Goal: Transaction & Acquisition: Purchase product/service

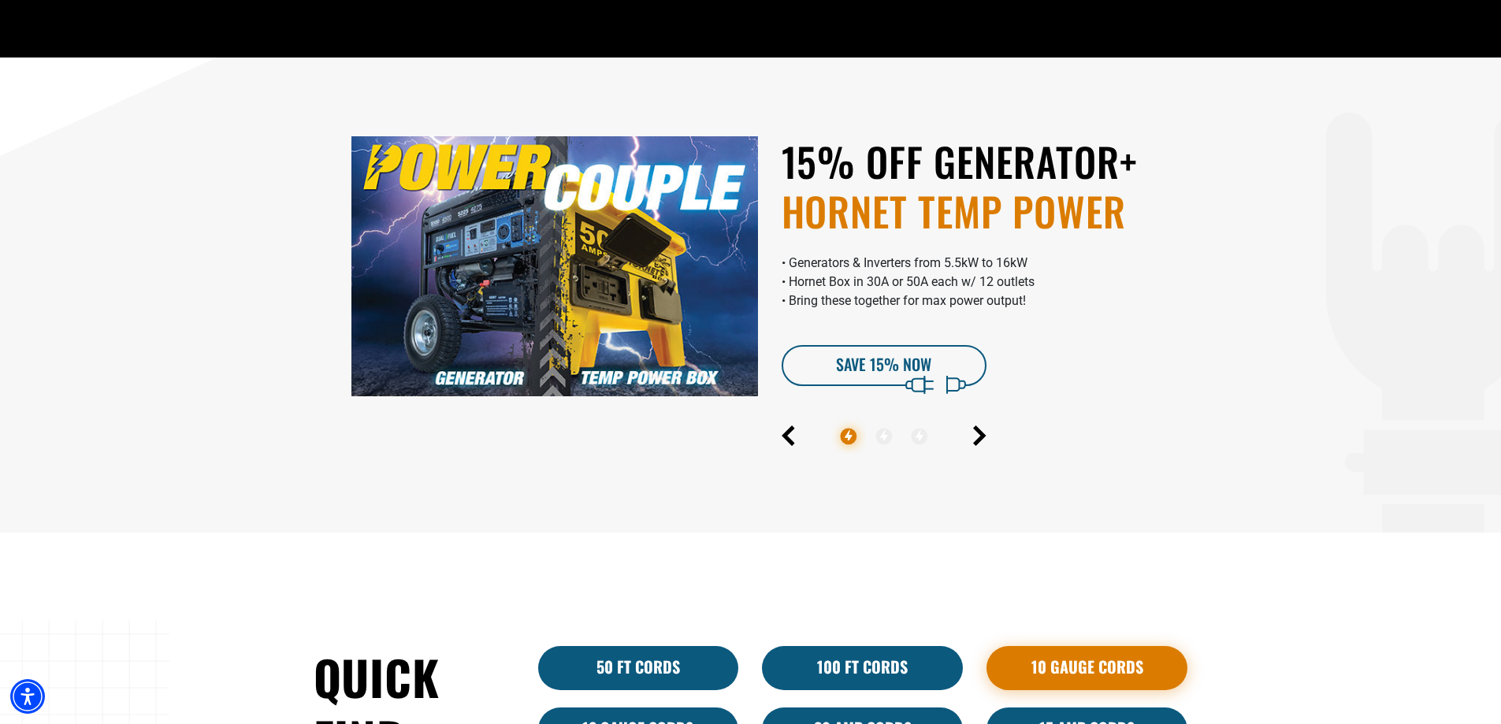
scroll to position [788, 0]
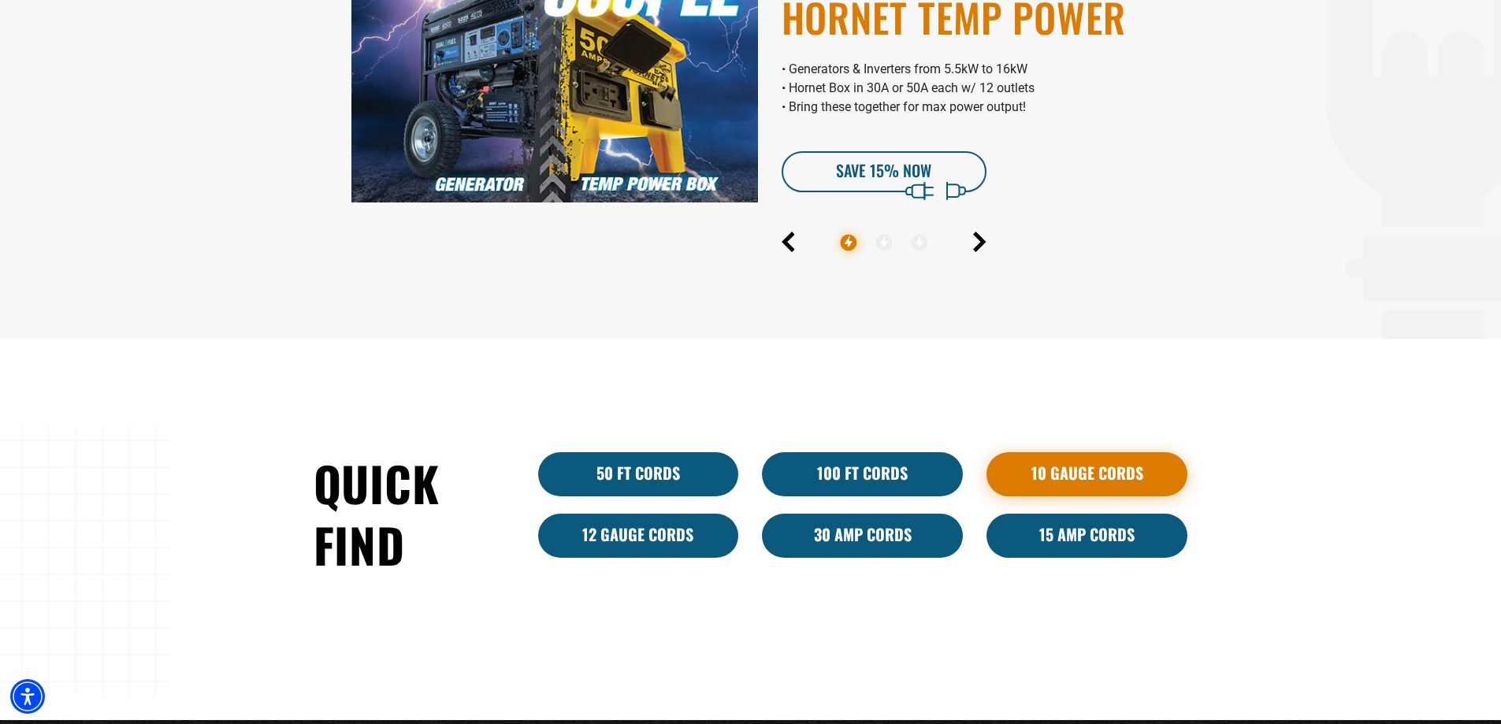
click at [1097, 469] on link "10 Gauge Cords" at bounding box center [1087, 474] width 201 height 44
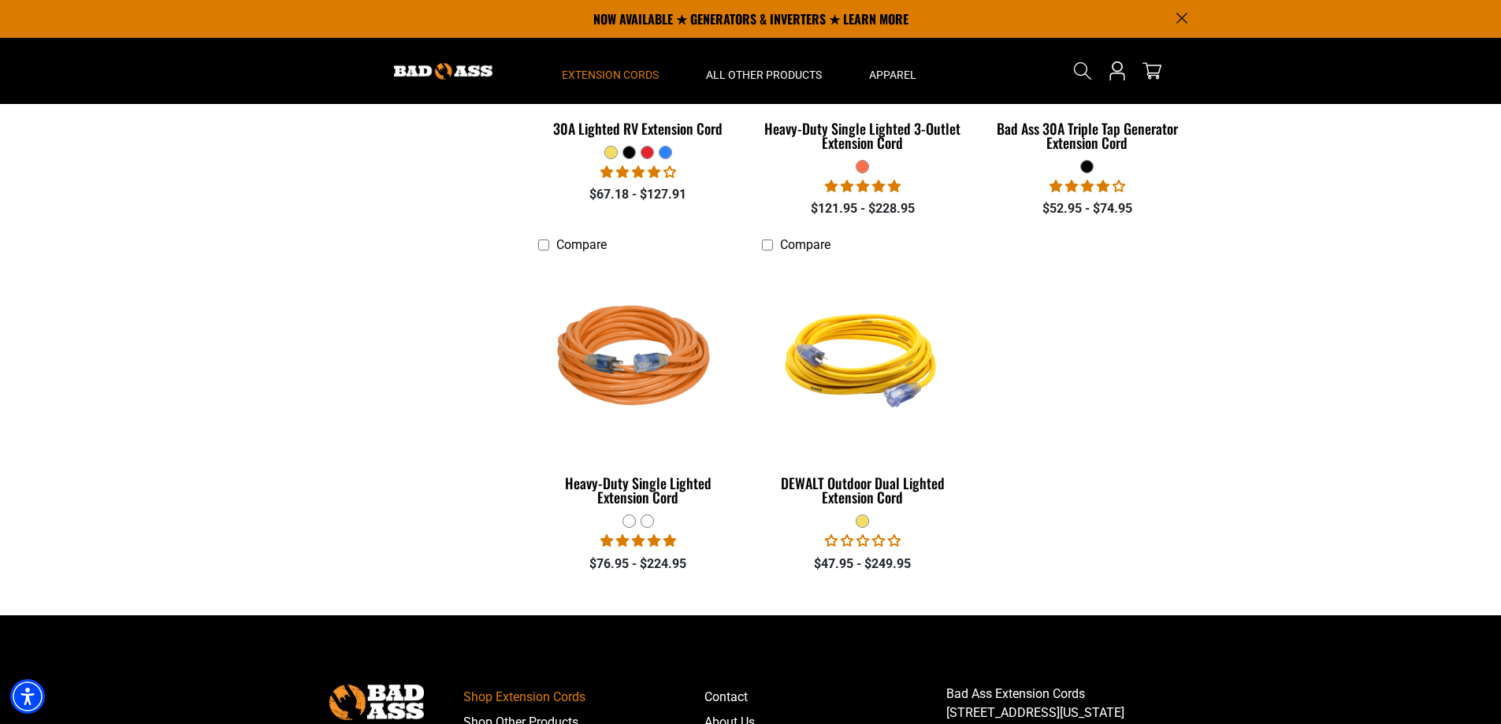
drag, startPoint x: 1261, startPoint y: 309, endPoint x: 1313, endPoint y: 469, distance: 168.2
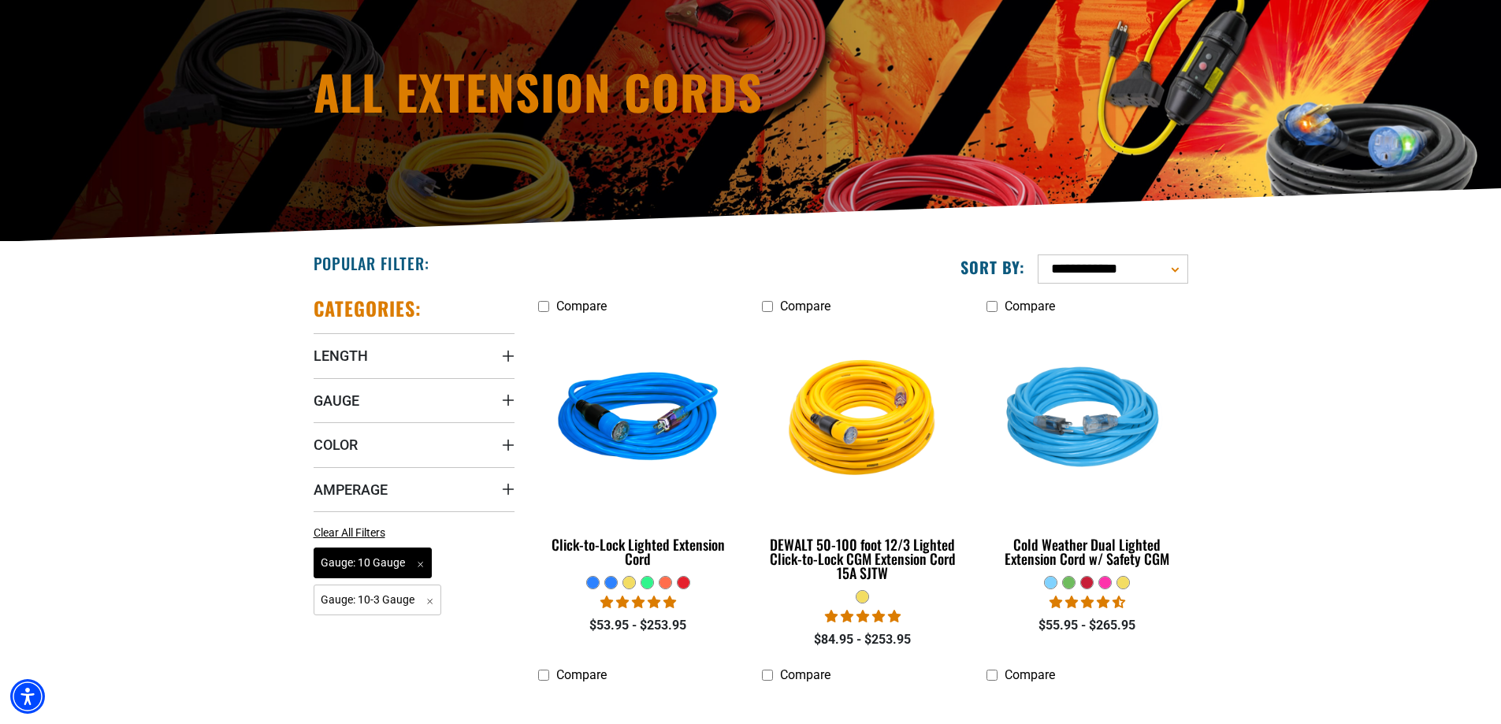
click at [415, 566] on span "Gauge: 10 Gauge Remove filter" at bounding box center [373, 563] width 119 height 31
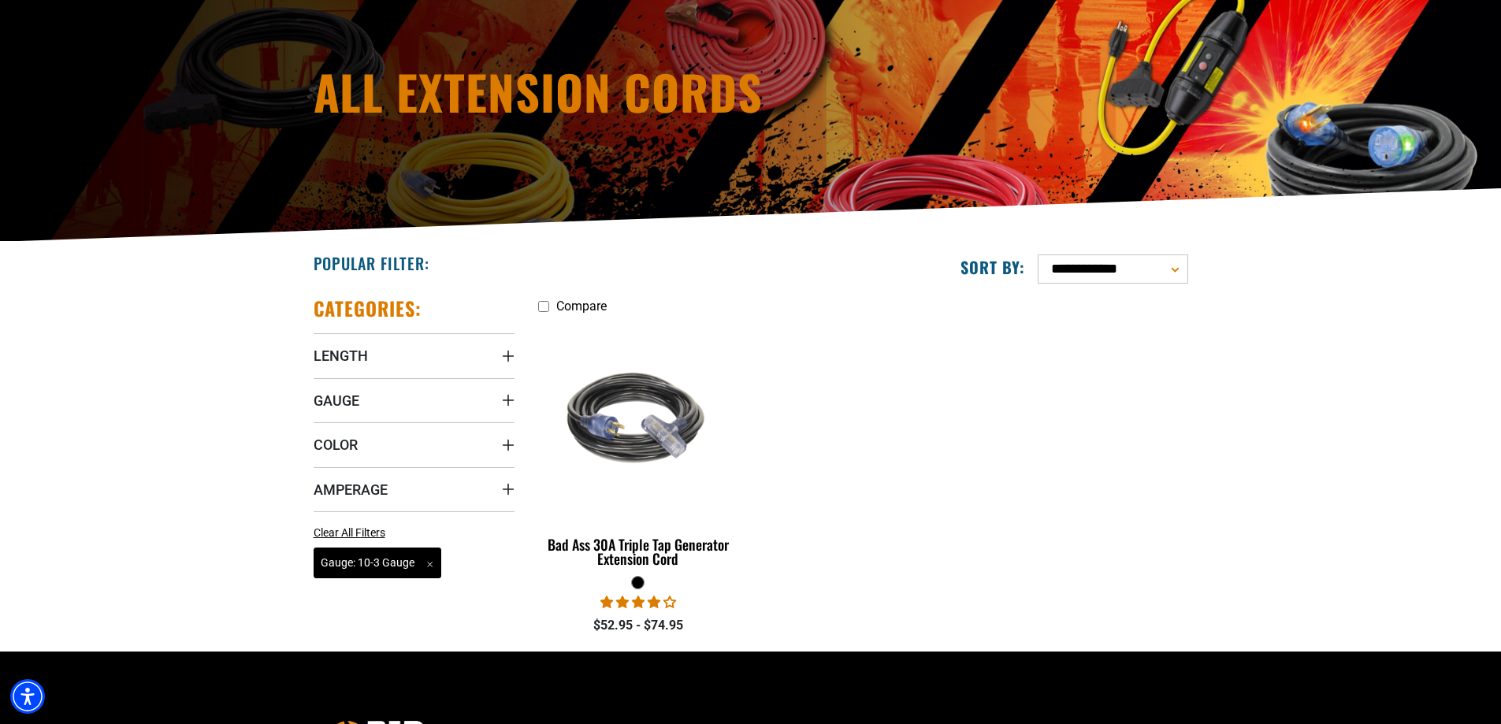
click at [426, 568] on span "Gauge: 10-3 Gauge Remove filter" at bounding box center [378, 563] width 128 height 31
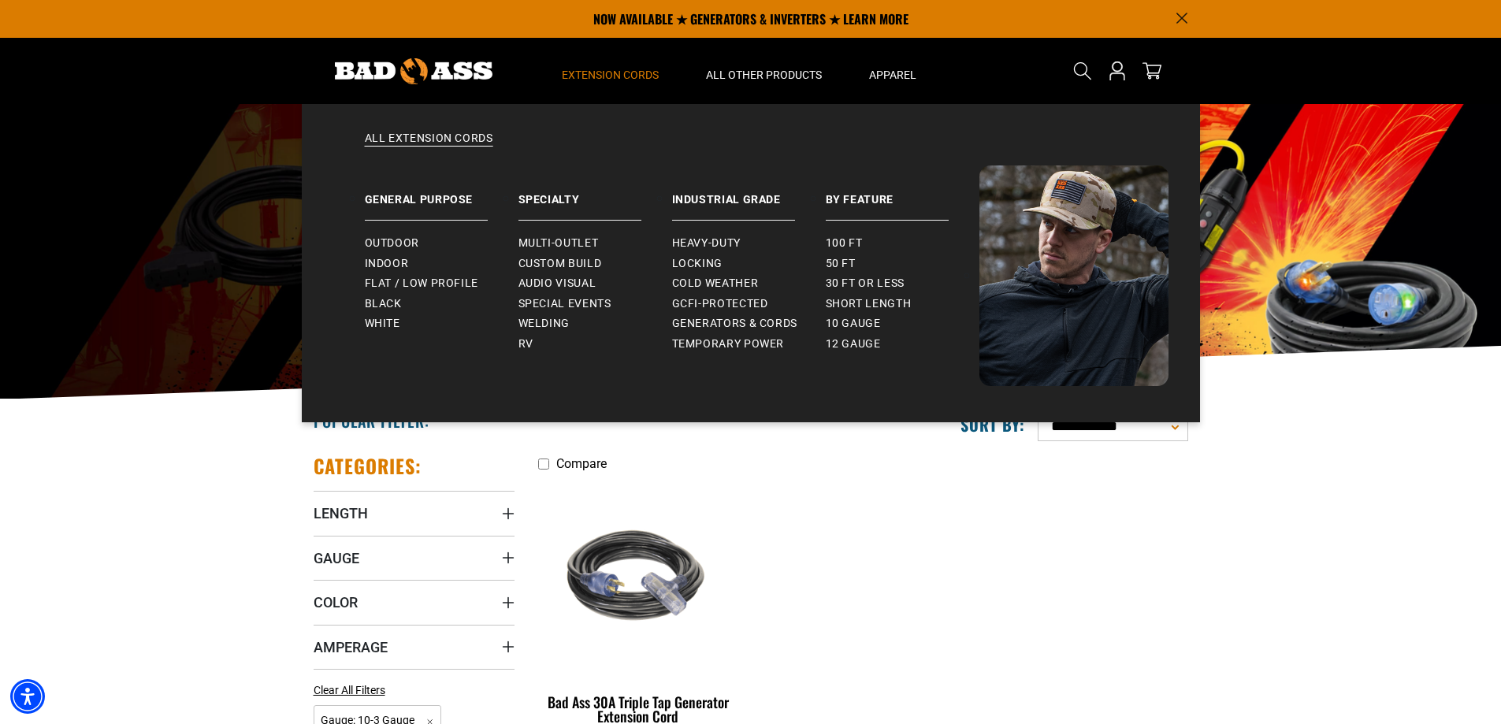
click at [625, 80] on span "Extension Cords" at bounding box center [610, 75] width 97 height 14
click at [638, 91] on summary "Extension Cords" at bounding box center [610, 71] width 144 height 66
click at [647, 87] on summary "Extension Cords" at bounding box center [610, 71] width 144 height 66
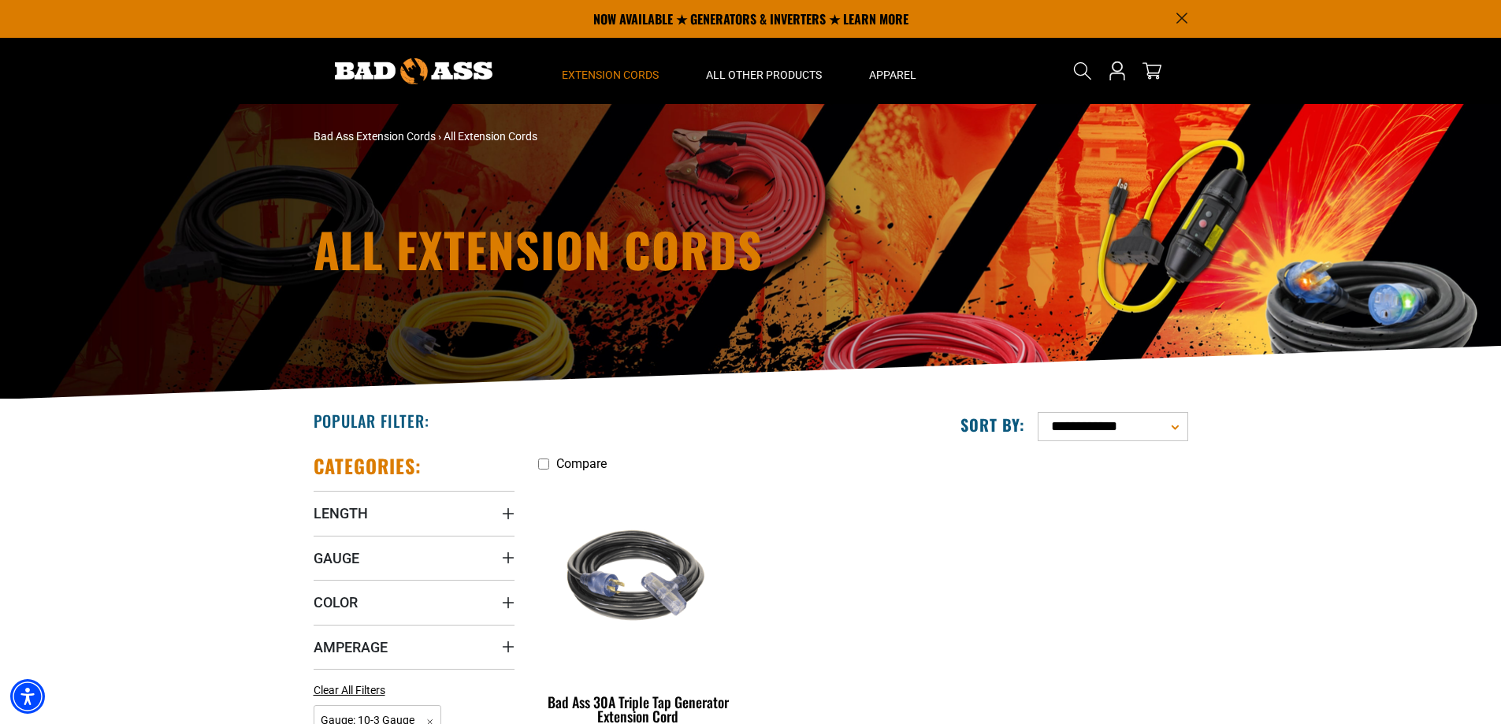
click at [382, 62] on img at bounding box center [414, 71] width 158 height 26
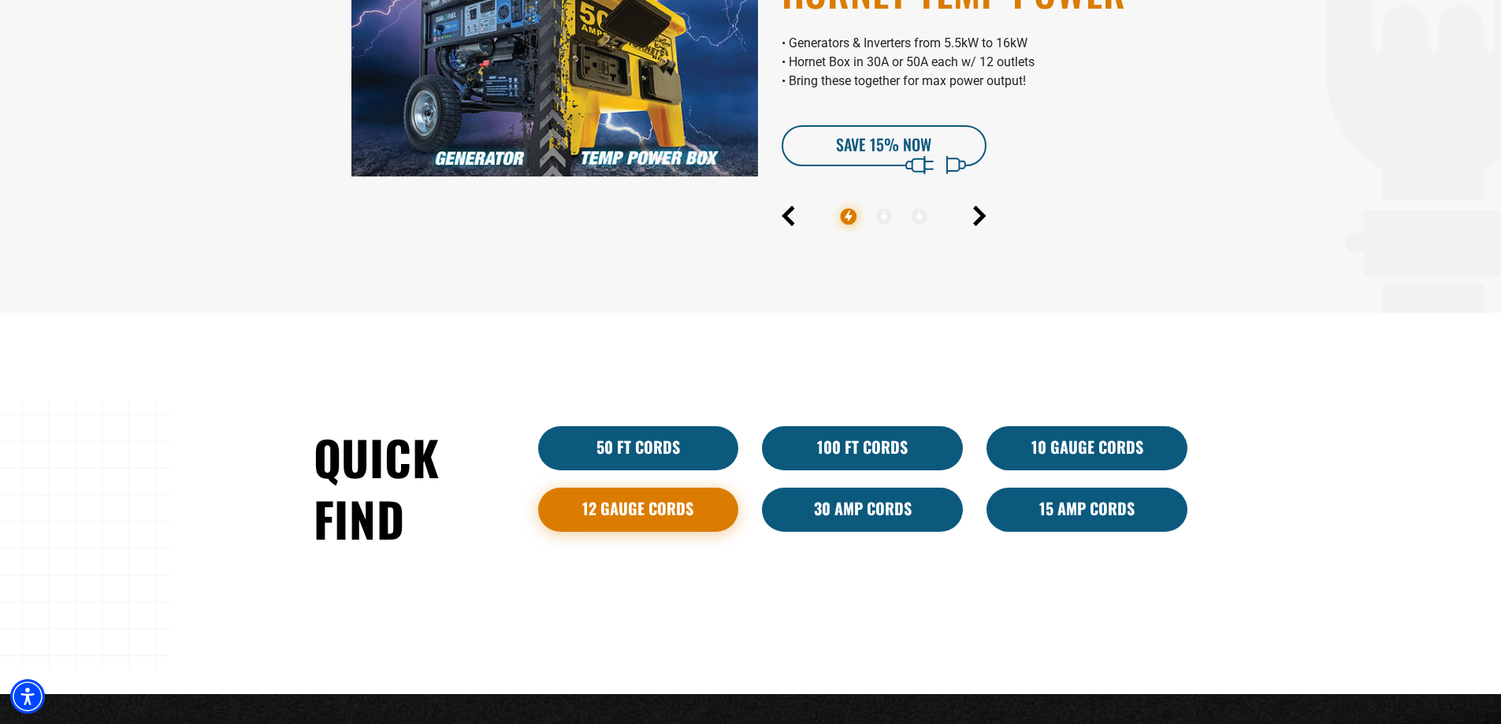
scroll to position [946, 0]
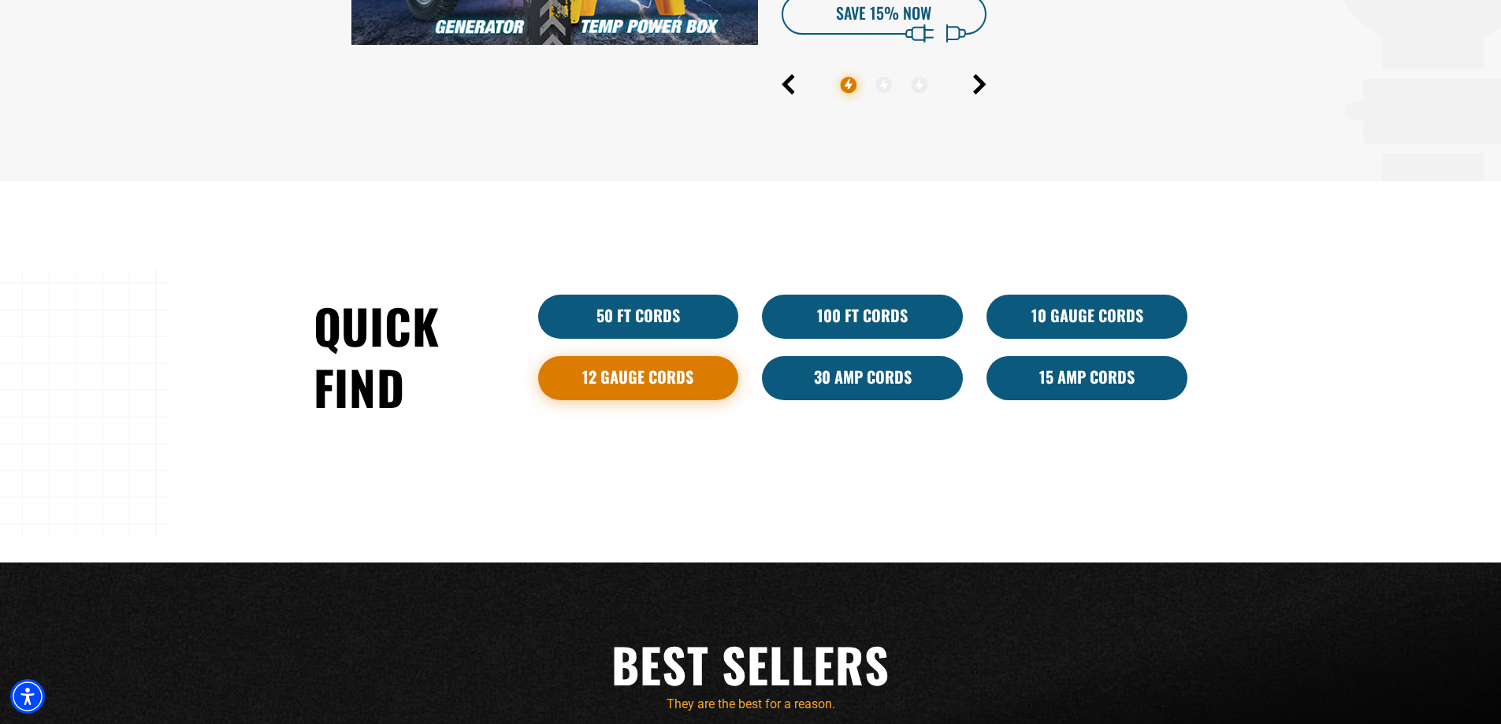
click at [660, 387] on link "12 Gauge Cords" at bounding box center [638, 378] width 201 height 44
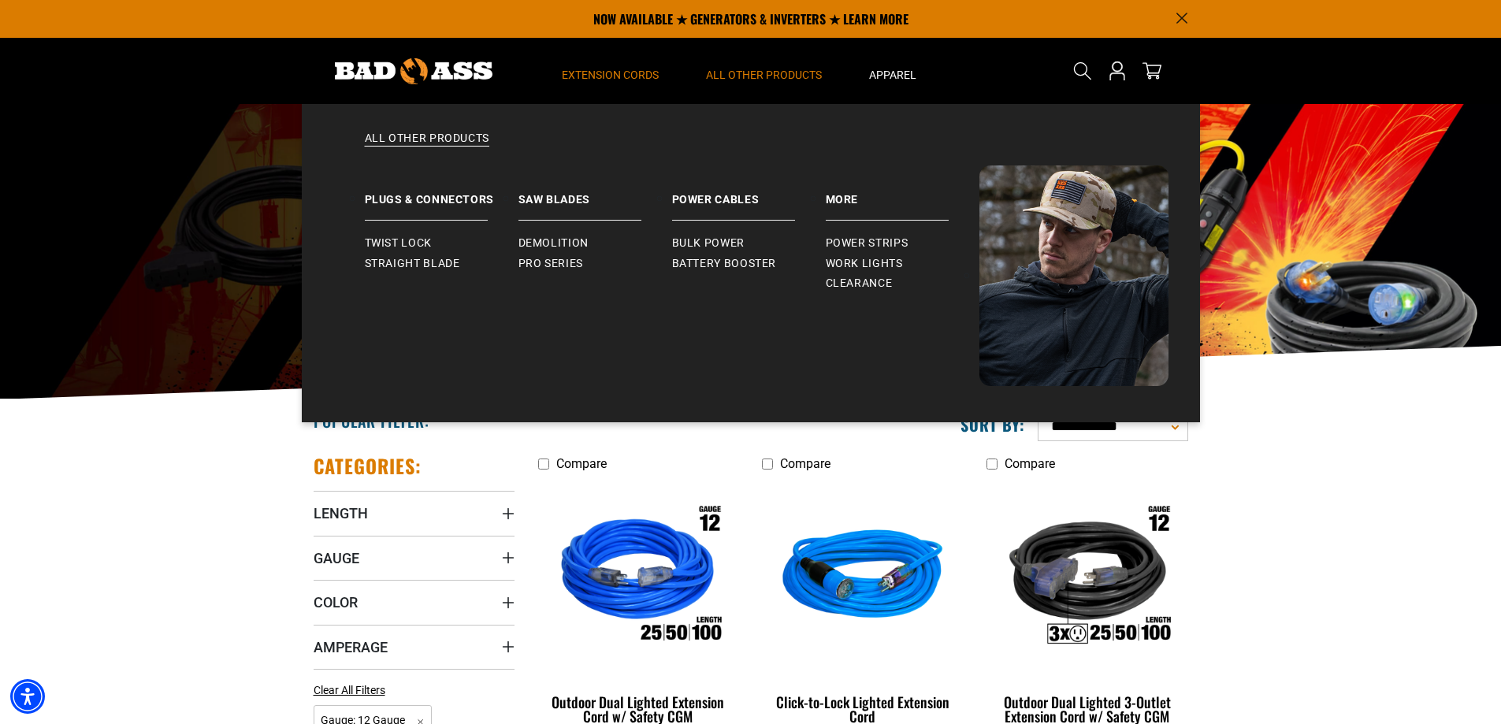
click at [696, 76] on summary "All Other Products" at bounding box center [764, 71] width 163 height 66
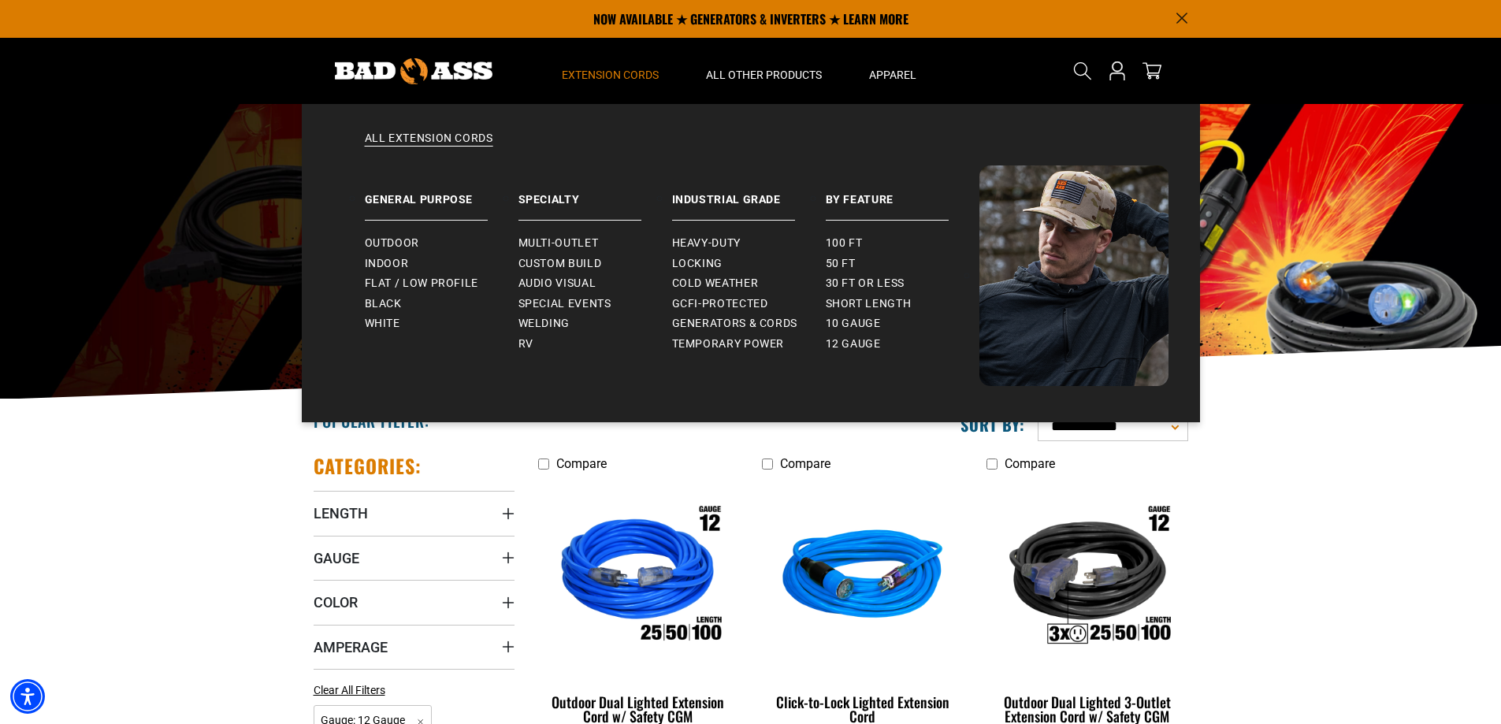
click at [660, 69] on summary "Extension Cords" at bounding box center [610, 71] width 144 height 66
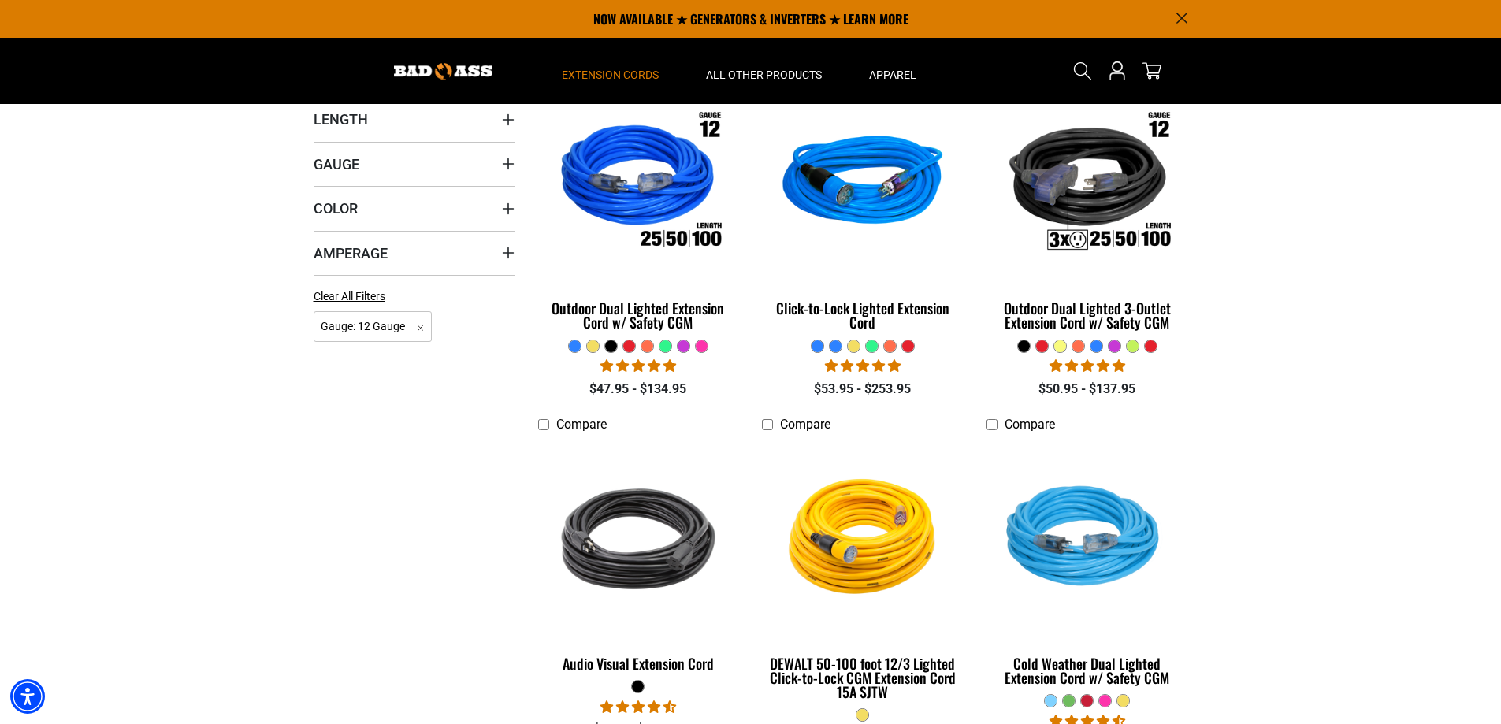
scroll to position [79, 0]
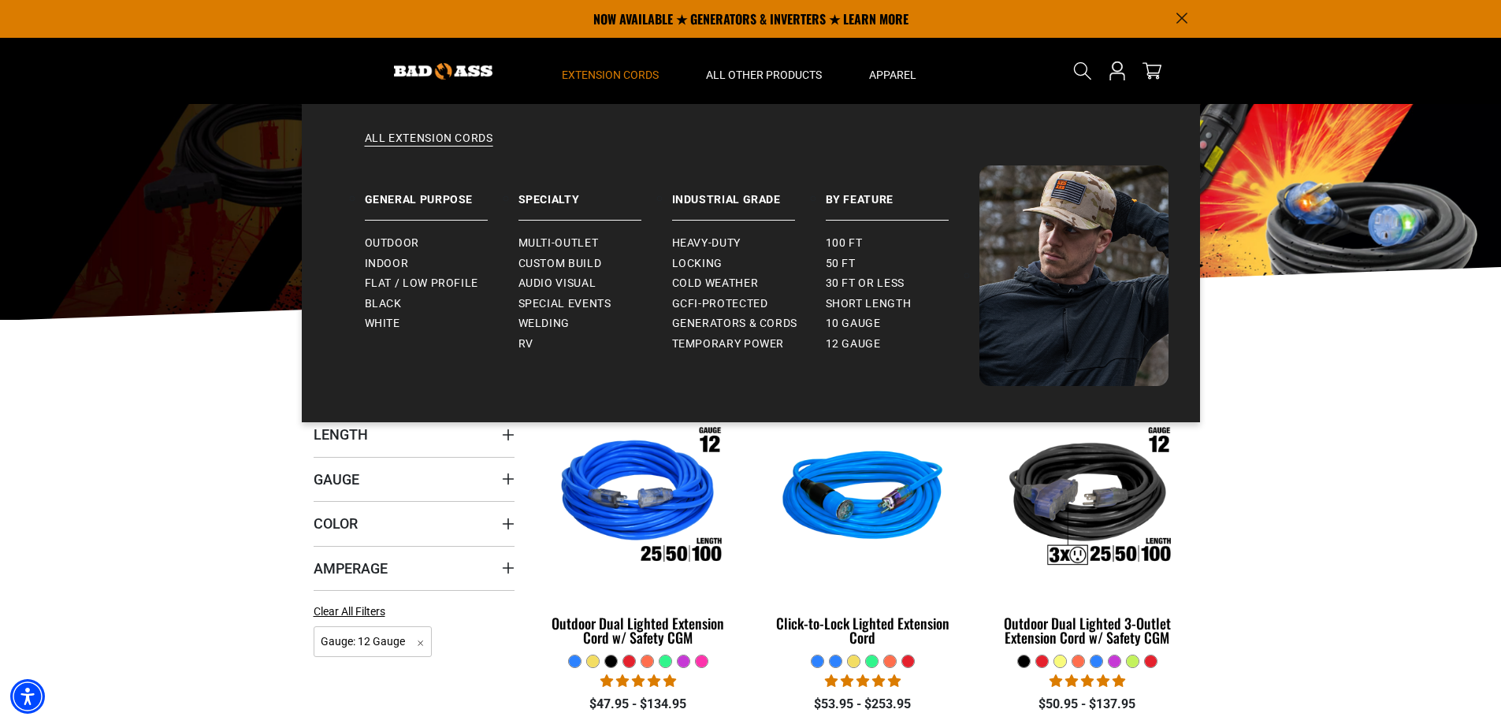
click at [605, 83] on summary "Extension Cords" at bounding box center [610, 71] width 144 height 66
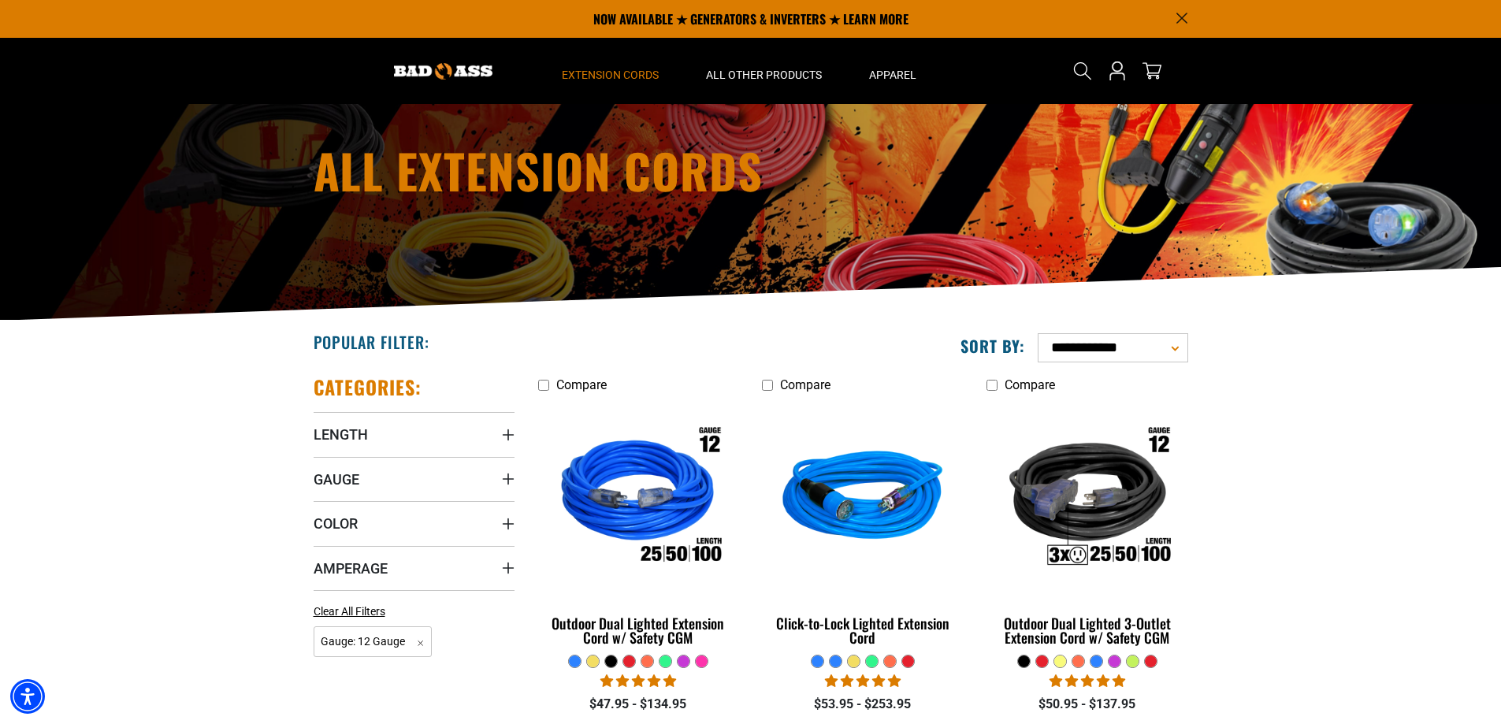
drag, startPoint x: 7, startPoint y: 541, endPoint x: 69, endPoint y: 524, distance: 63.9
click at [337, 425] on summary "Length" at bounding box center [414, 434] width 201 height 44
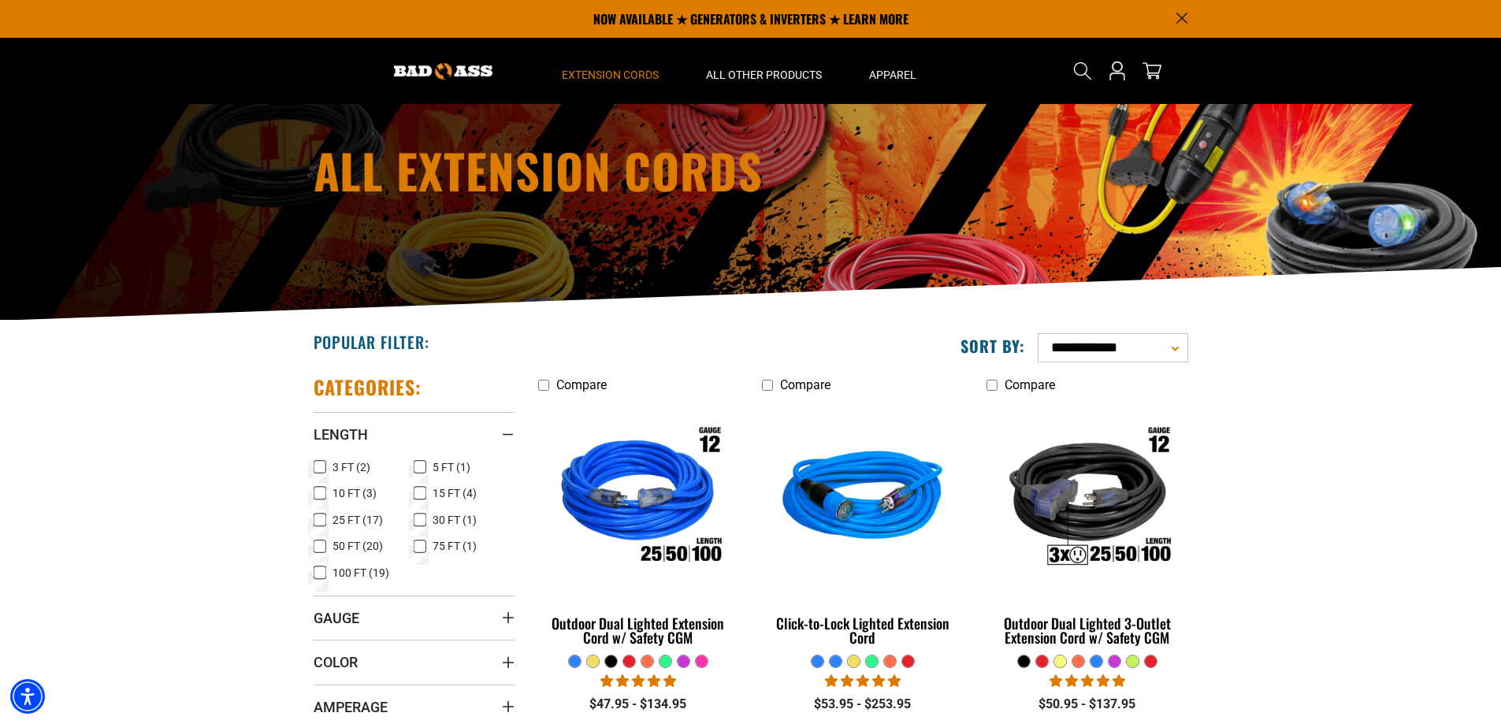
click at [329, 546] on label "50 FT (20) 50 FT (20 products)" at bounding box center [364, 547] width 101 height 20
click at [326, 584] on li "100 FT (19) 100 FT (19 products)" at bounding box center [364, 576] width 101 height 27
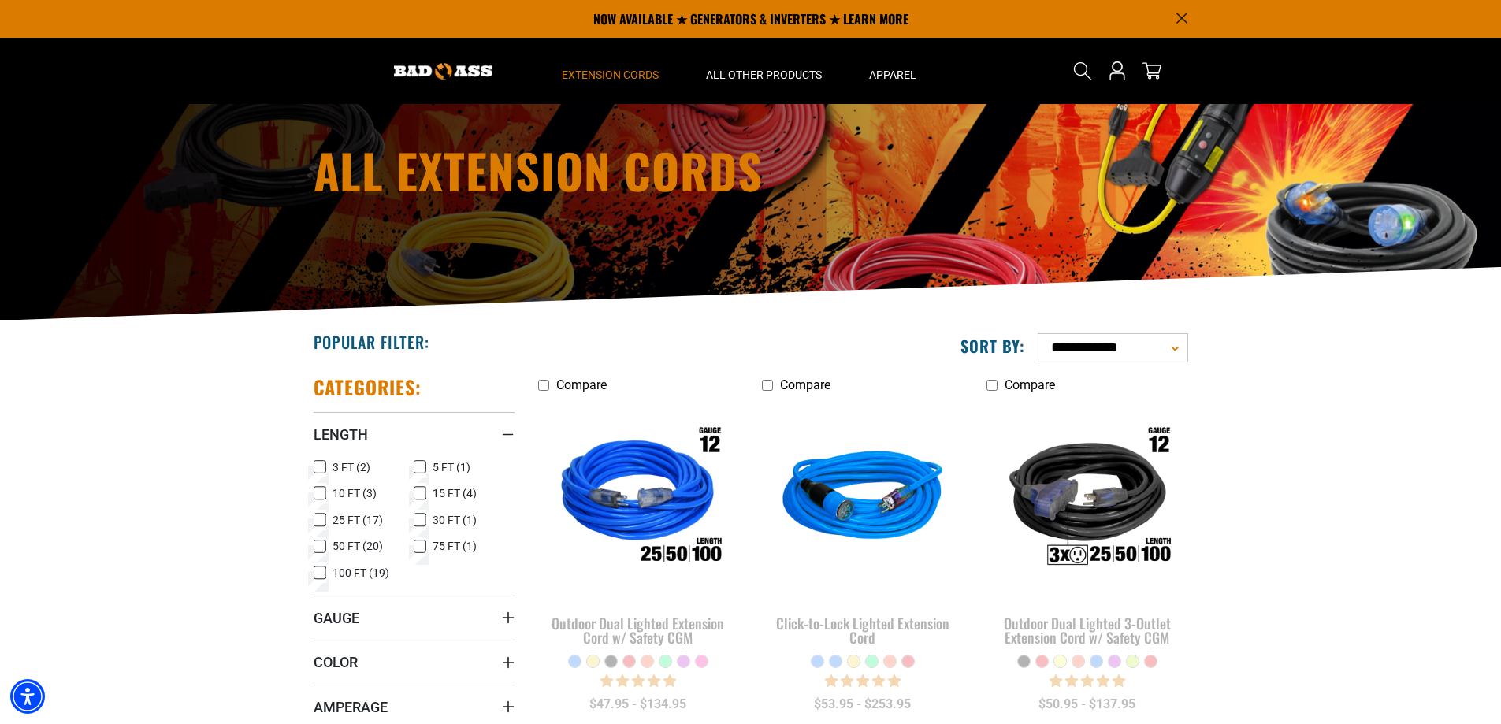
click at [326, 577] on rect at bounding box center [320, 573] width 13 height 13
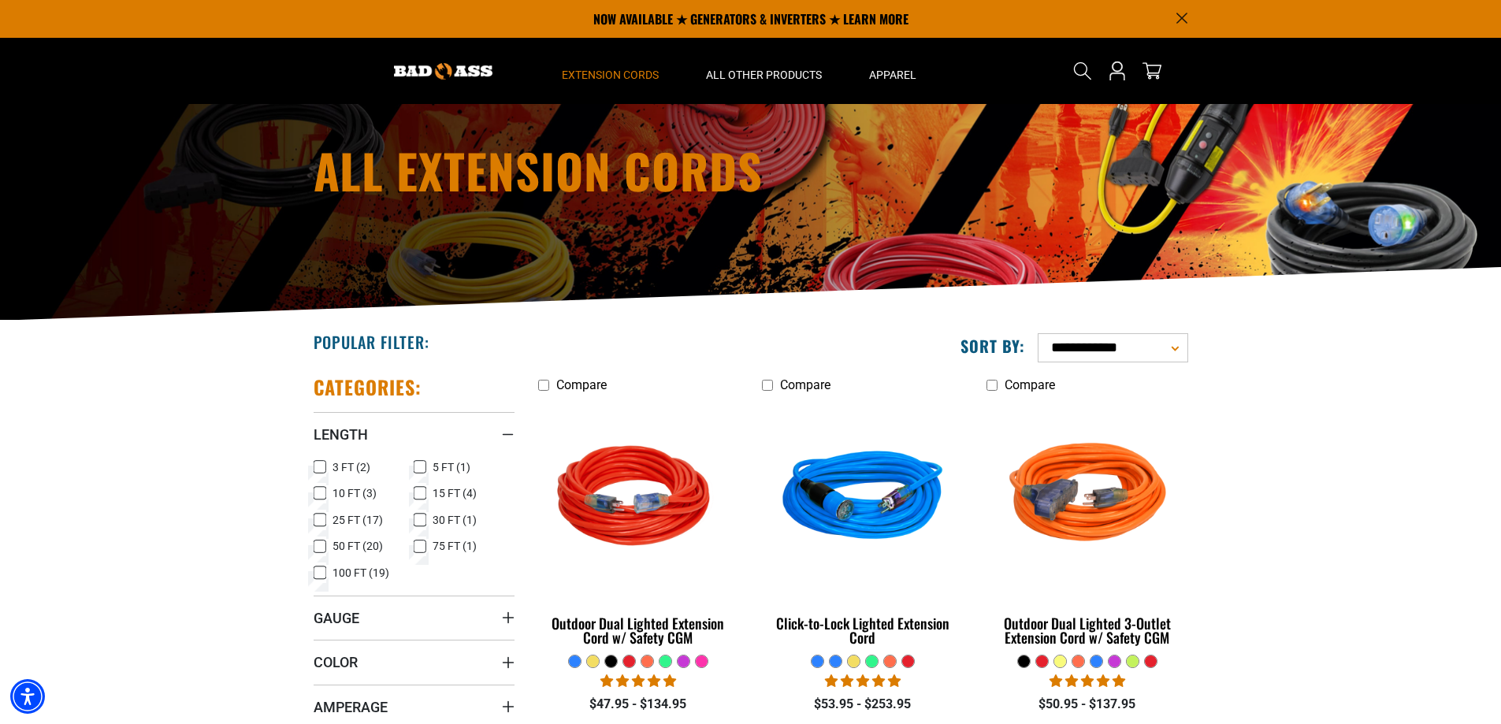
scroll to position [236, 0]
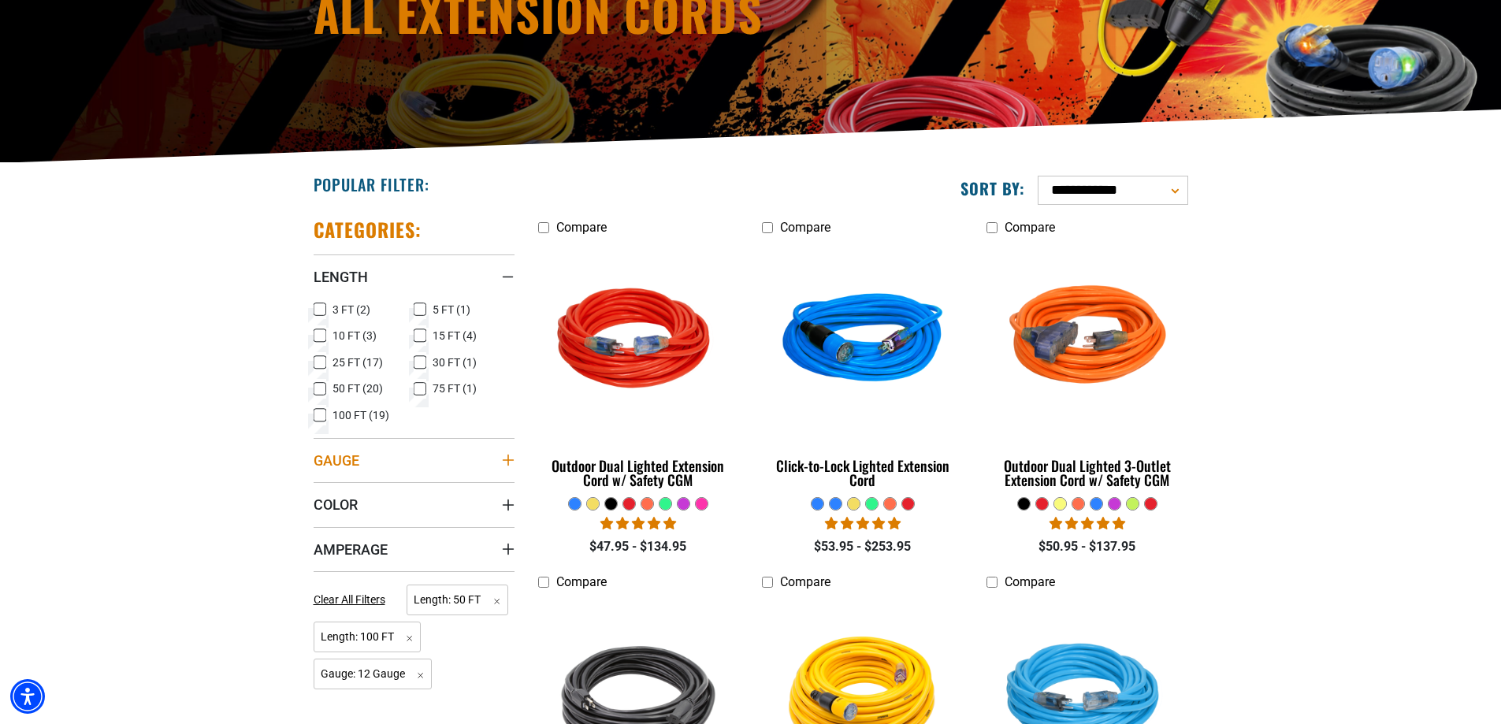
click at [335, 468] on span "Gauge" at bounding box center [337, 461] width 46 height 18
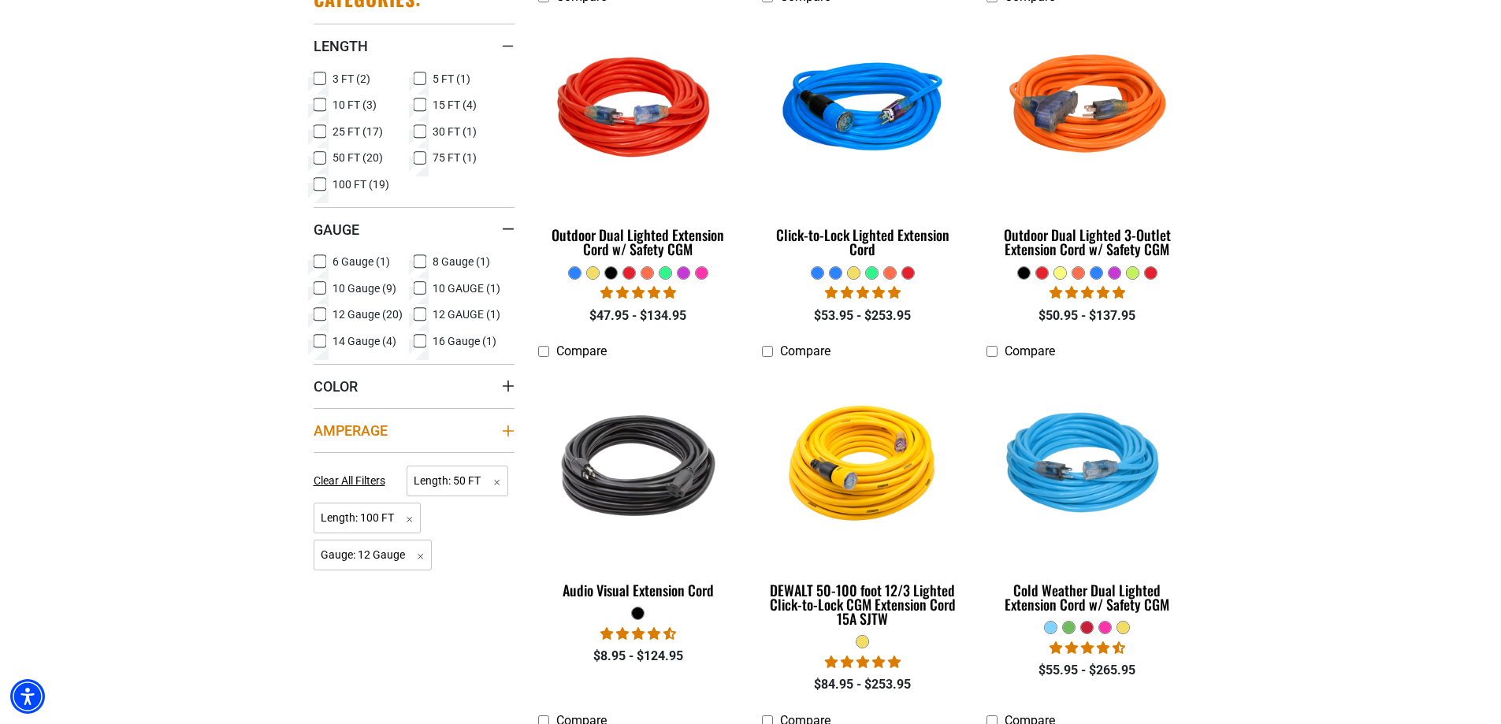
scroll to position [473, 0]
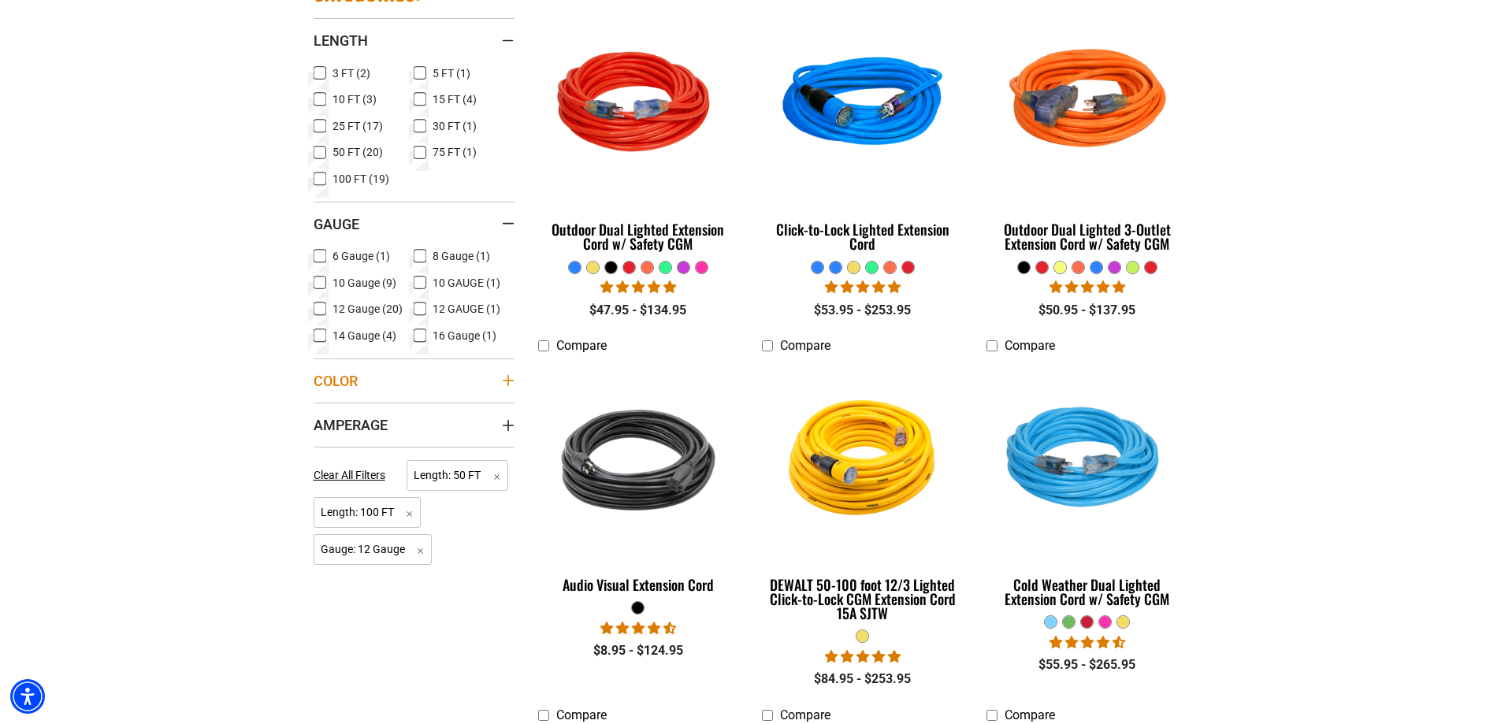
click at [331, 379] on span "Color" at bounding box center [336, 381] width 44 height 18
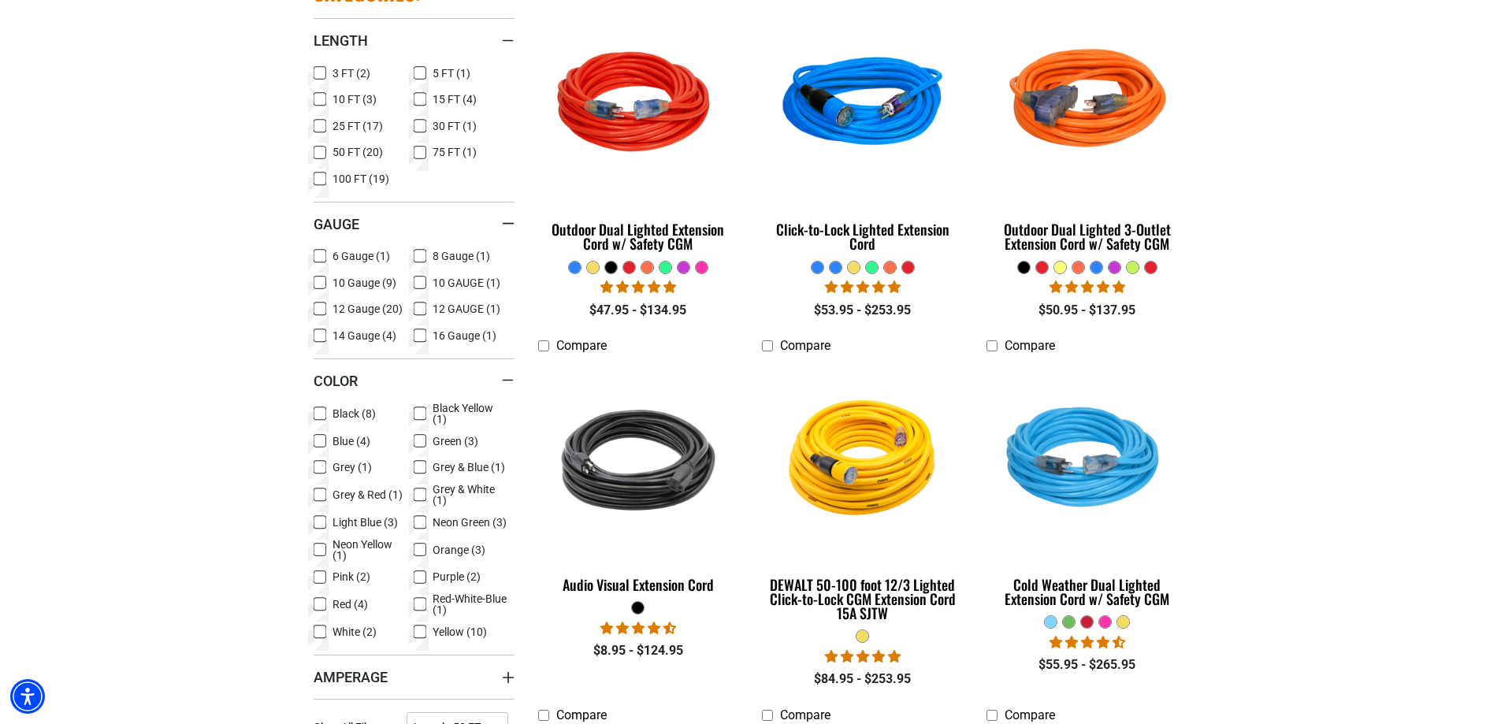
click at [418, 438] on icon at bounding box center [420, 441] width 13 height 20
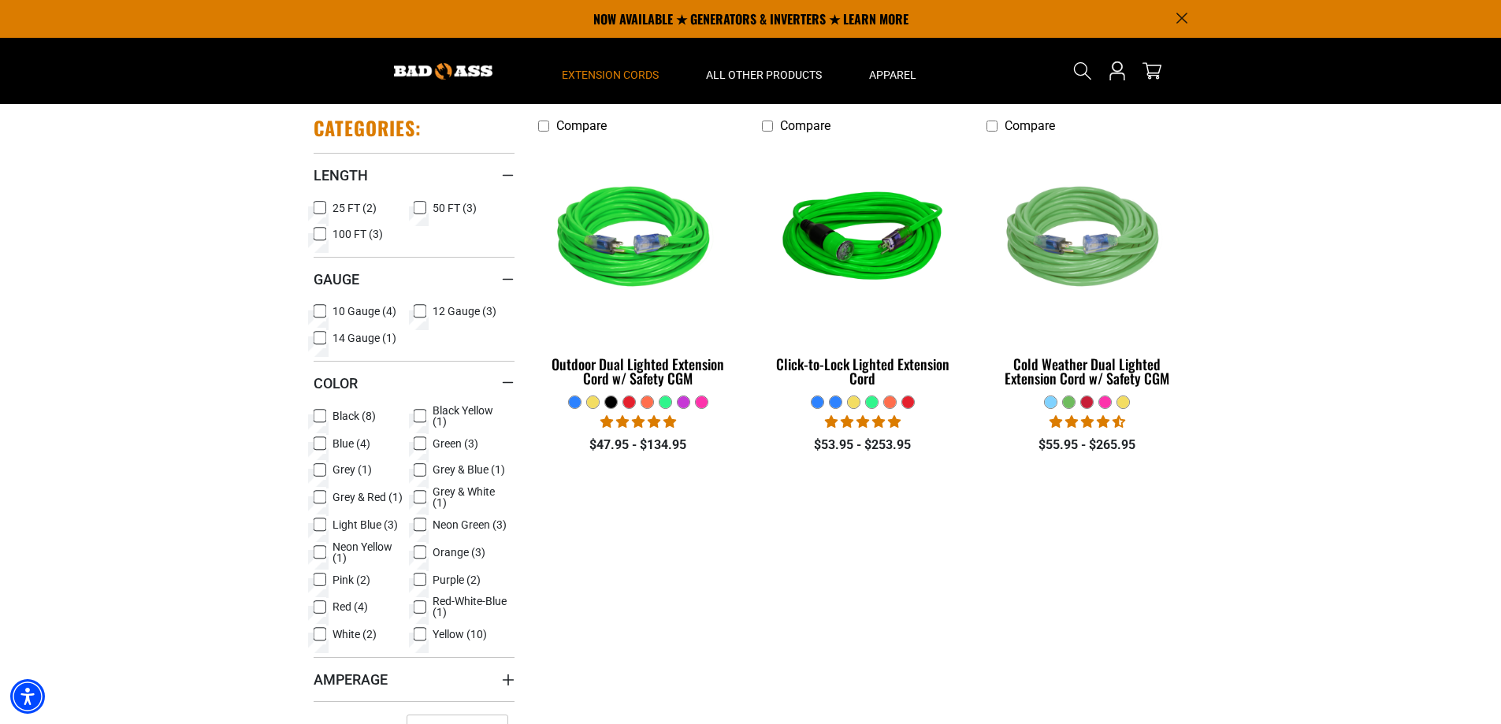
scroll to position [315, 0]
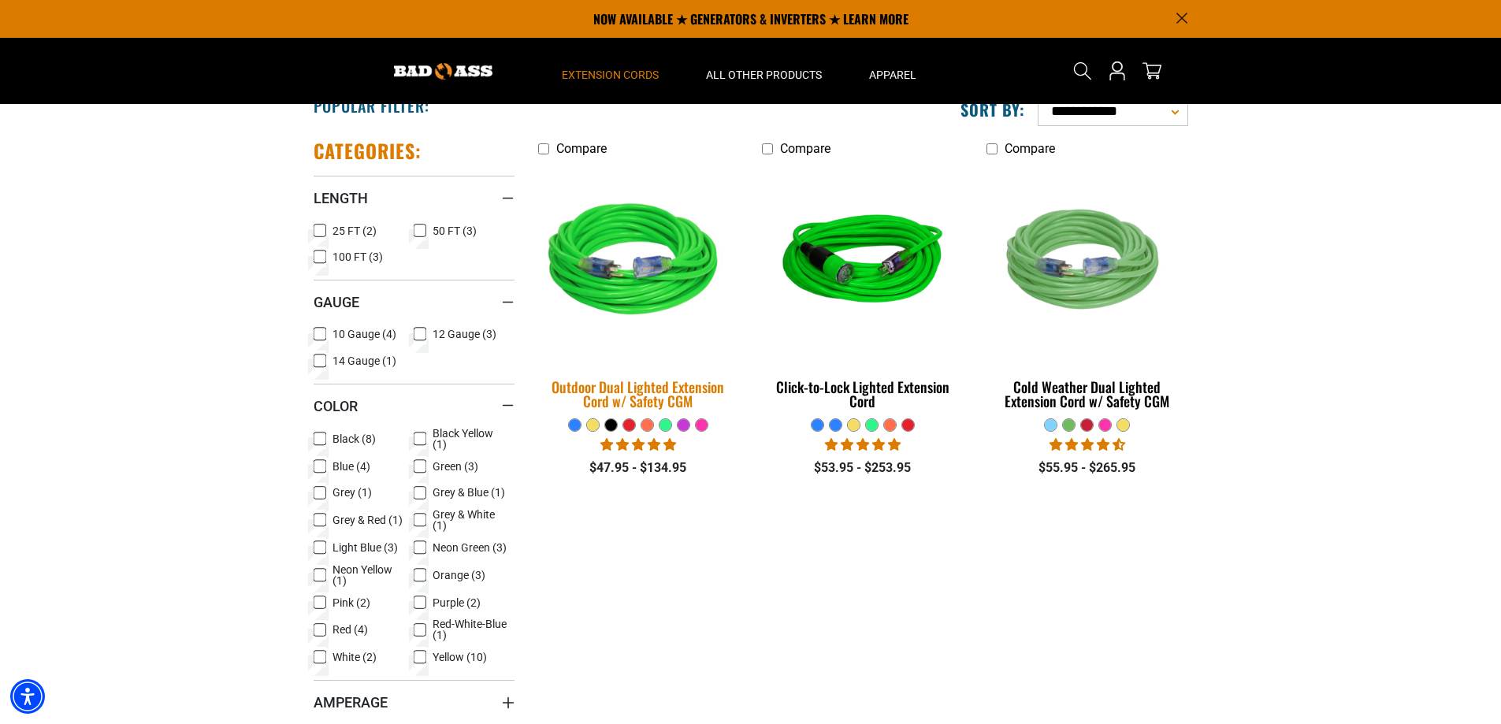
click at [634, 339] on img at bounding box center [638, 263] width 221 height 202
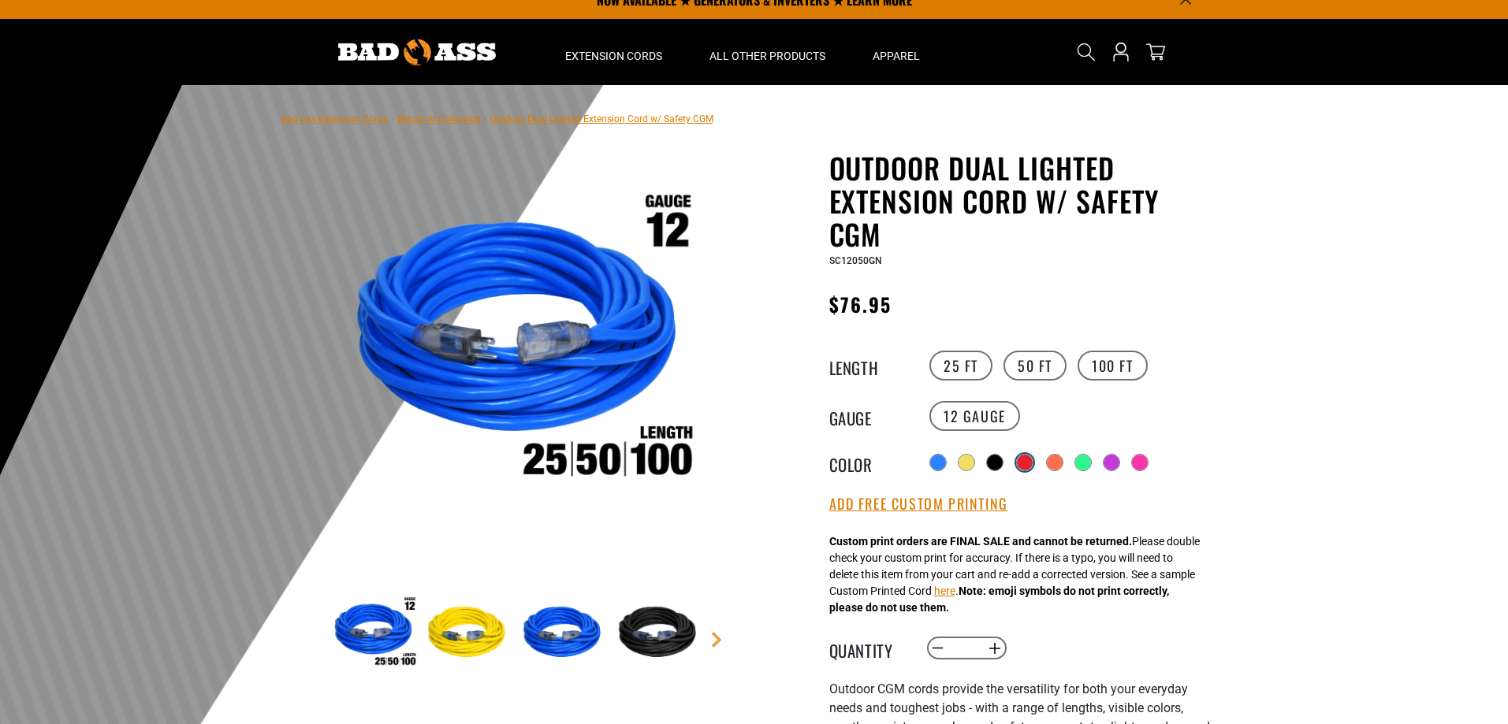
scroll to position [79, 0]
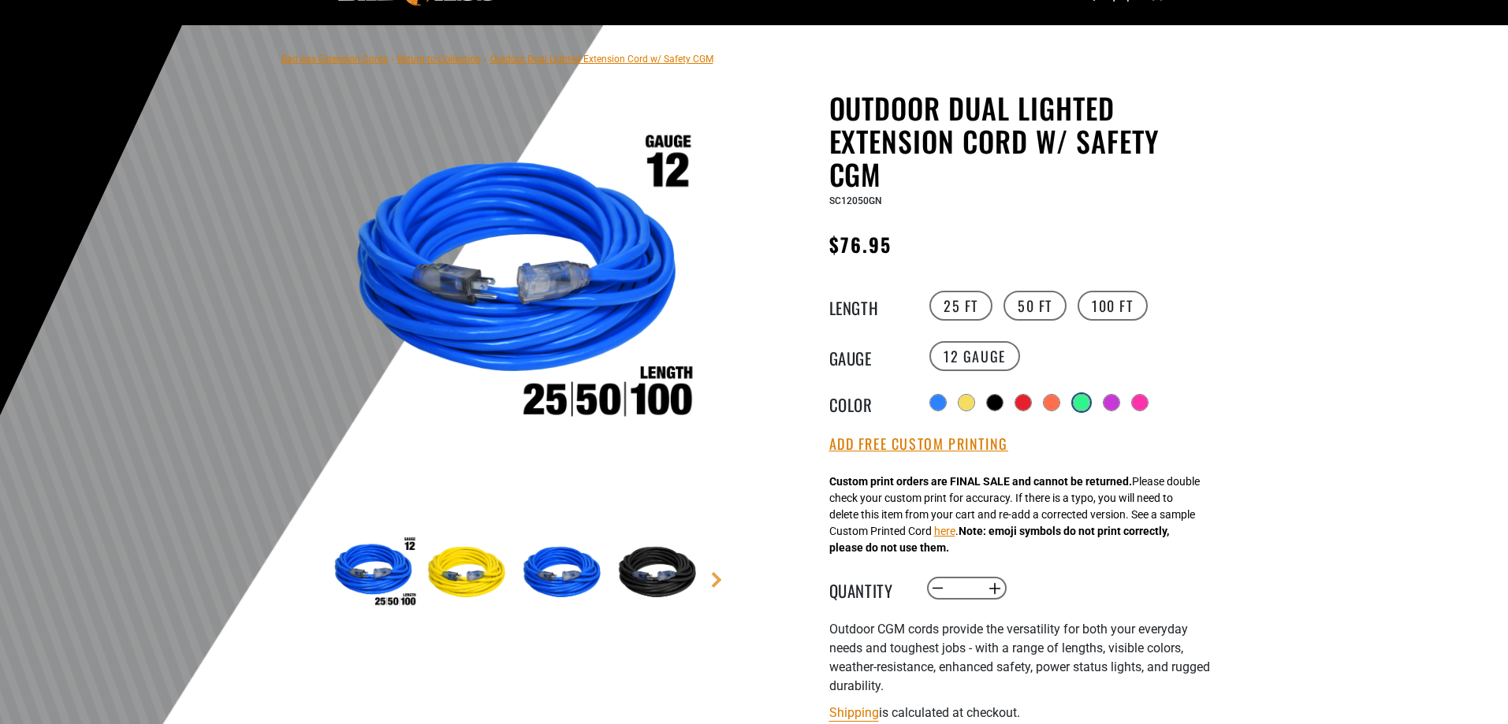
click at [1086, 395] on div at bounding box center [1081, 403] width 16 height 16
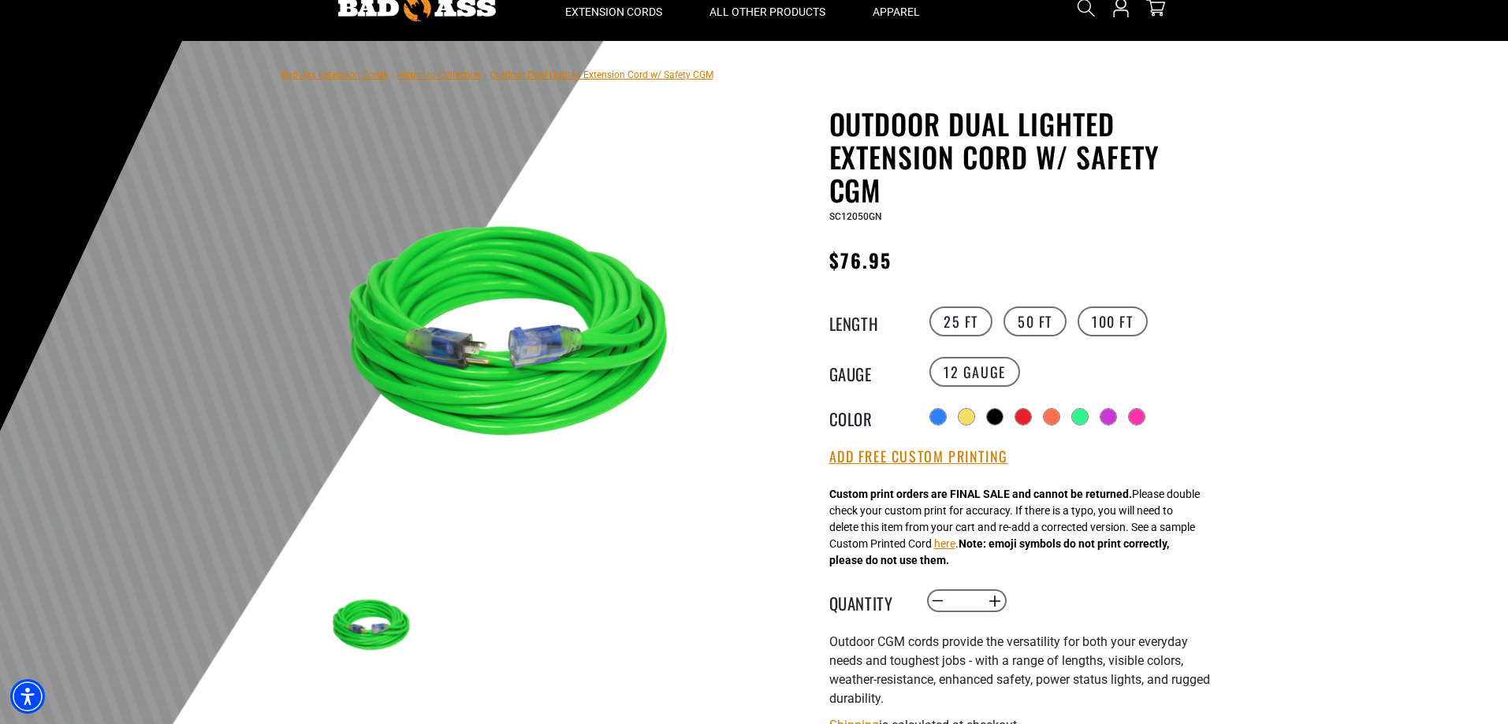
scroll to position [0, 0]
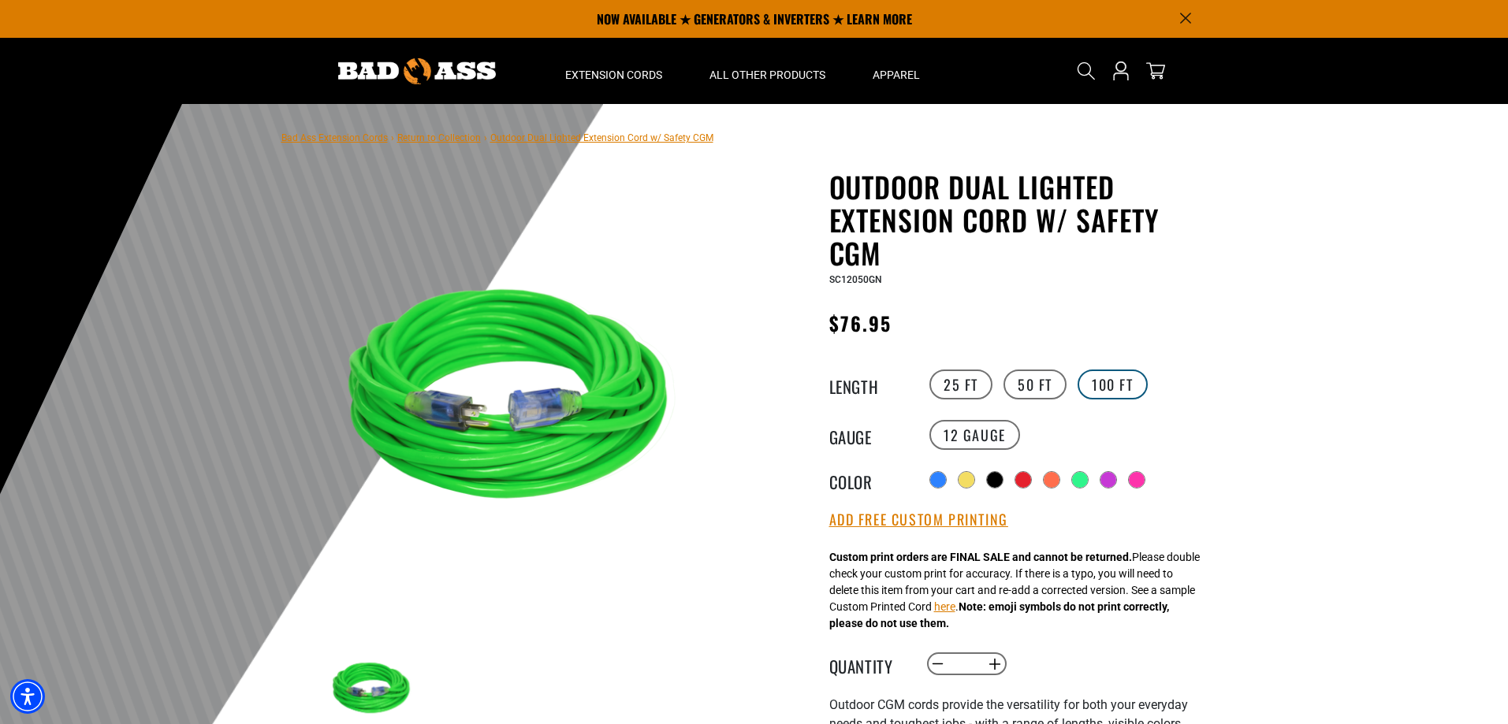
click at [1111, 391] on label "100 FT" at bounding box center [1112, 385] width 70 height 30
click at [1051, 378] on label "50 FT" at bounding box center [1034, 385] width 63 height 30
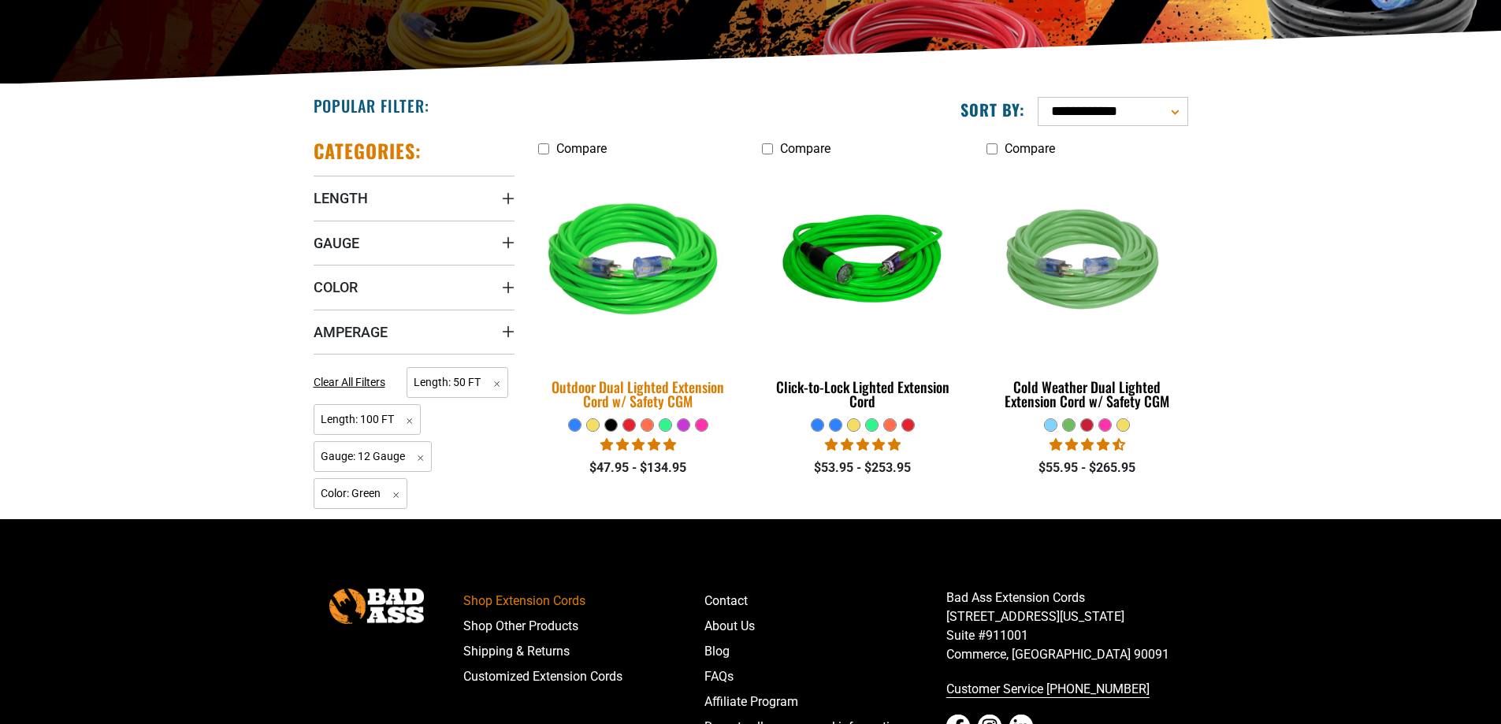
click at [660, 349] on img at bounding box center [638, 263] width 221 height 202
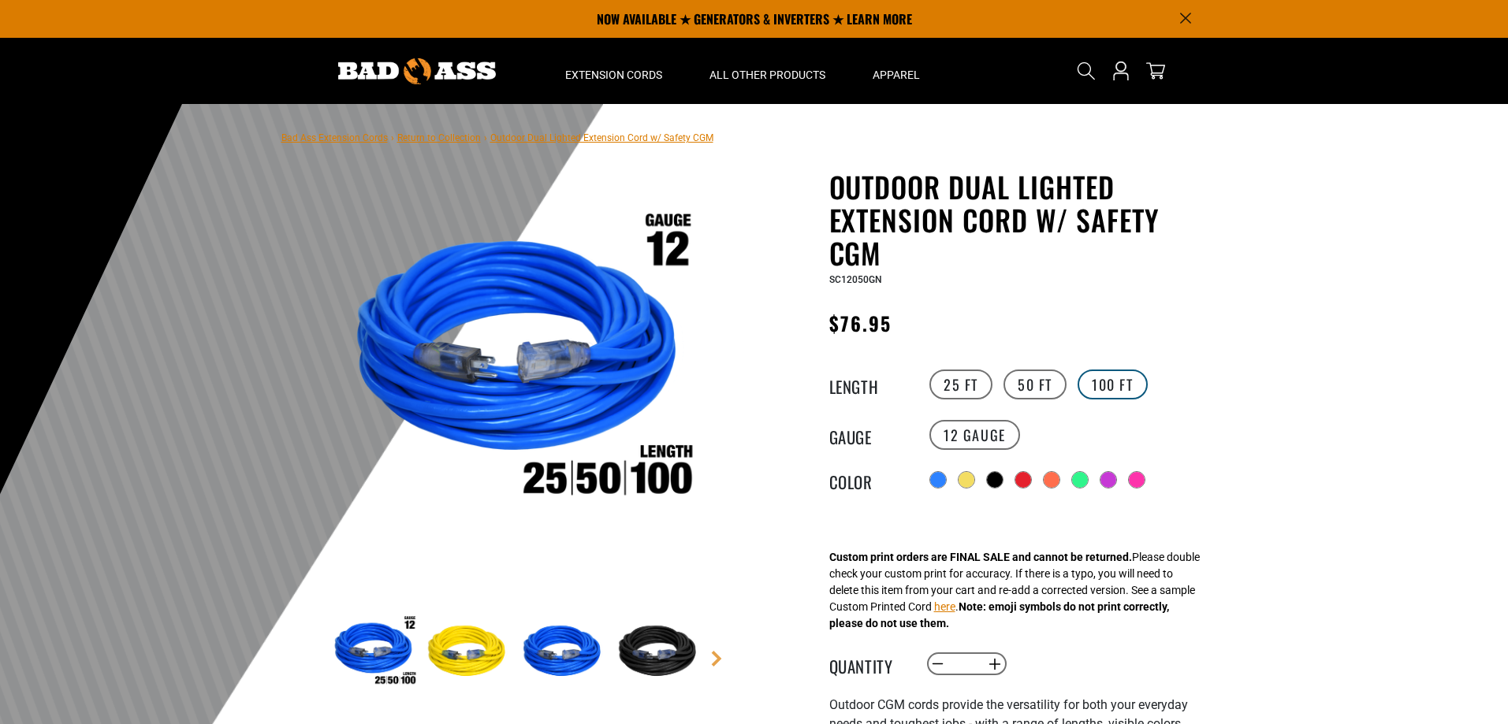
click at [1131, 382] on label "100 FT" at bounding box center [1112, 385] width 70 height 30
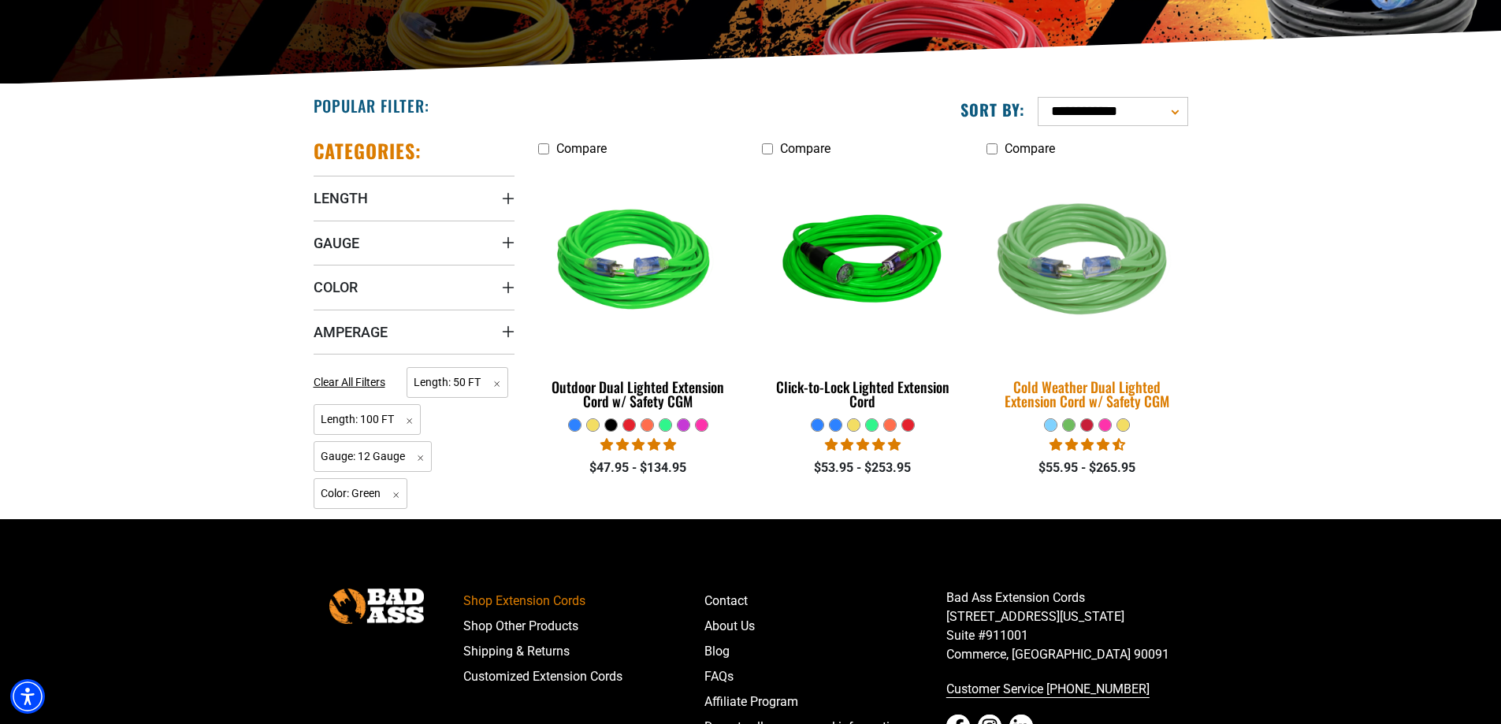
click at [1097, 362] on img at bounding box center [1087, 263] width 221 height 202
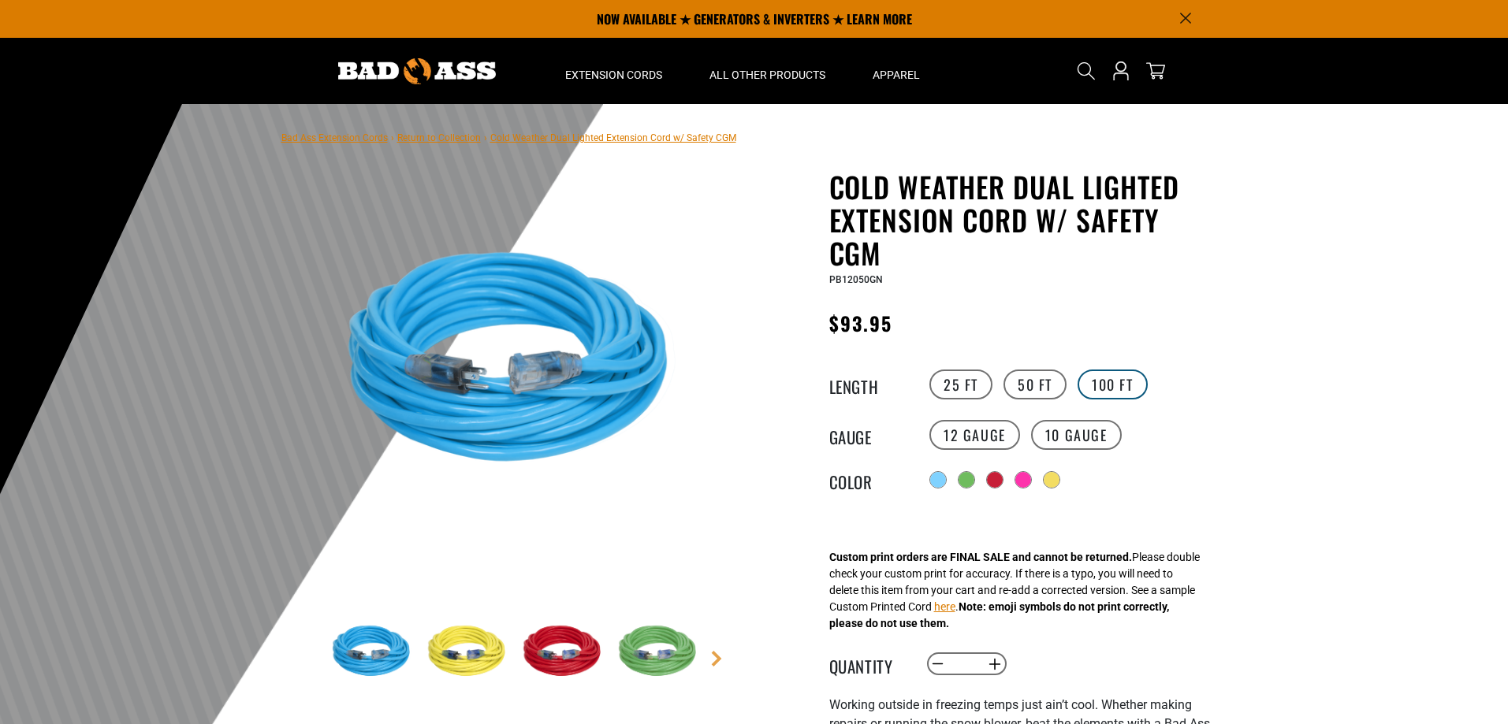
click at [1100, 393] on label "100 FT" at bounding box center [1112, 385] width 70 height 30
click at [1102, 391] on label "100 FT" at bounding box center [1112, 385] width 70 height 30
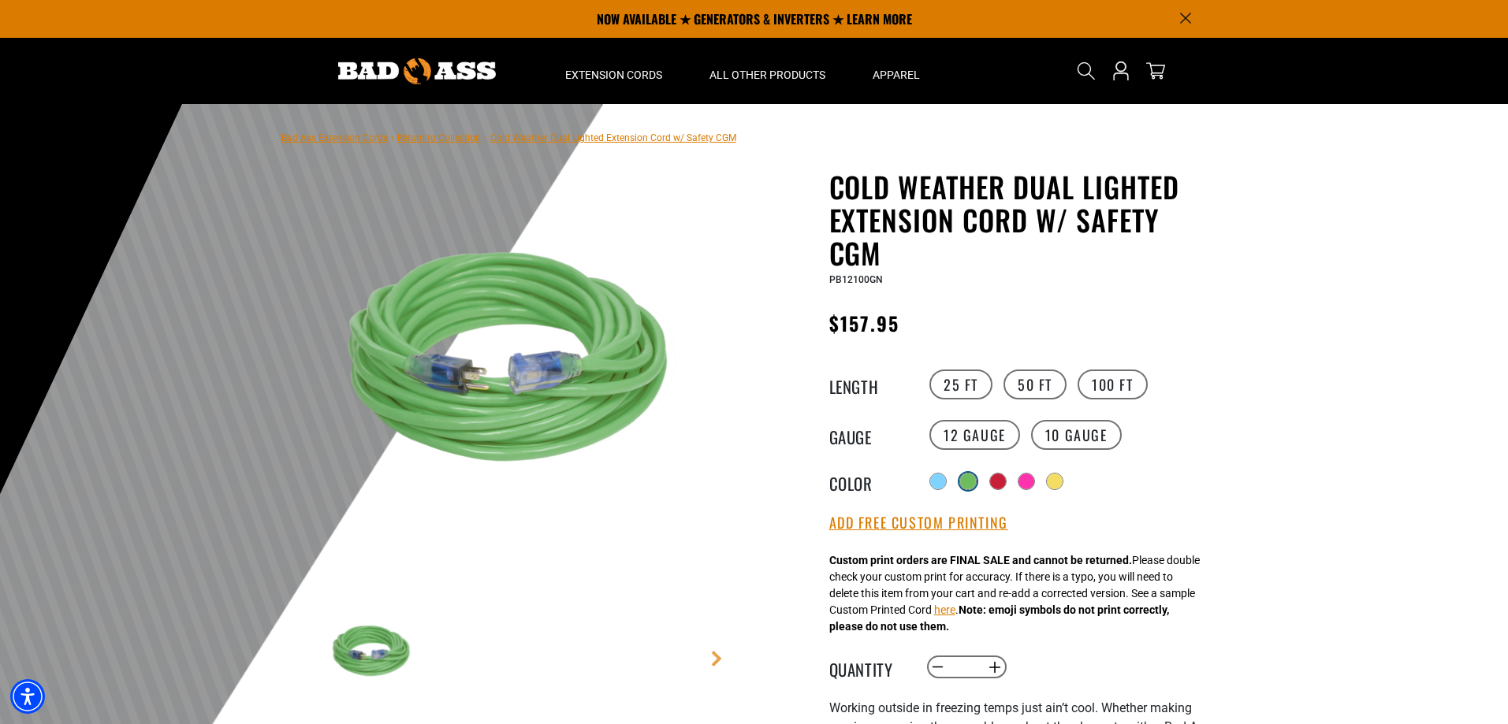
click at [969, 493] on div "Radio button Radio button Radio button Radio button Radio button" at bounding box center [1070, 481] width 290 height 28
click at [971, 483] on div at bounding box center [968, 482] width 16 height 16
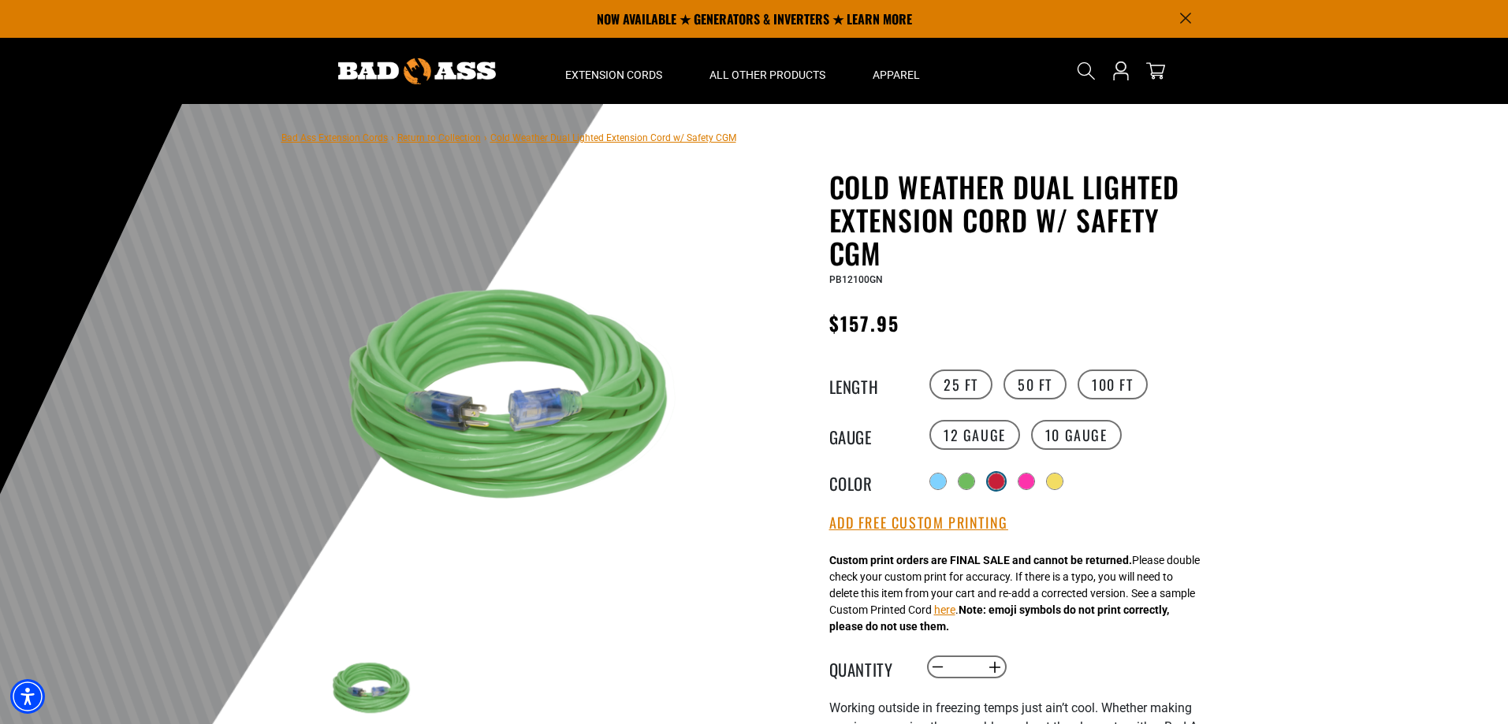
click at [997, 480] on div at bounding box center [996, 482] width 16 height 16
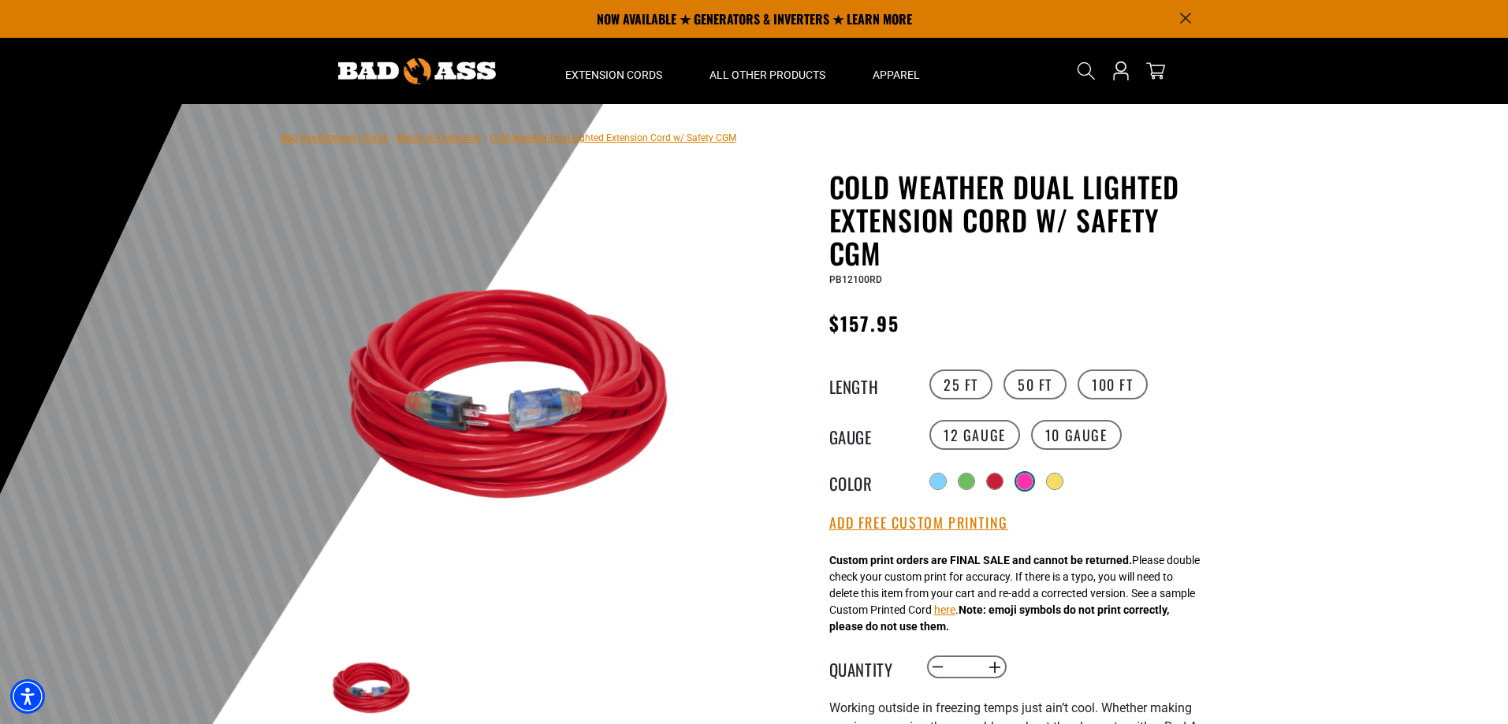
click at [1022, 478] on div at bounding box center [1025, 482] width 16 height 16
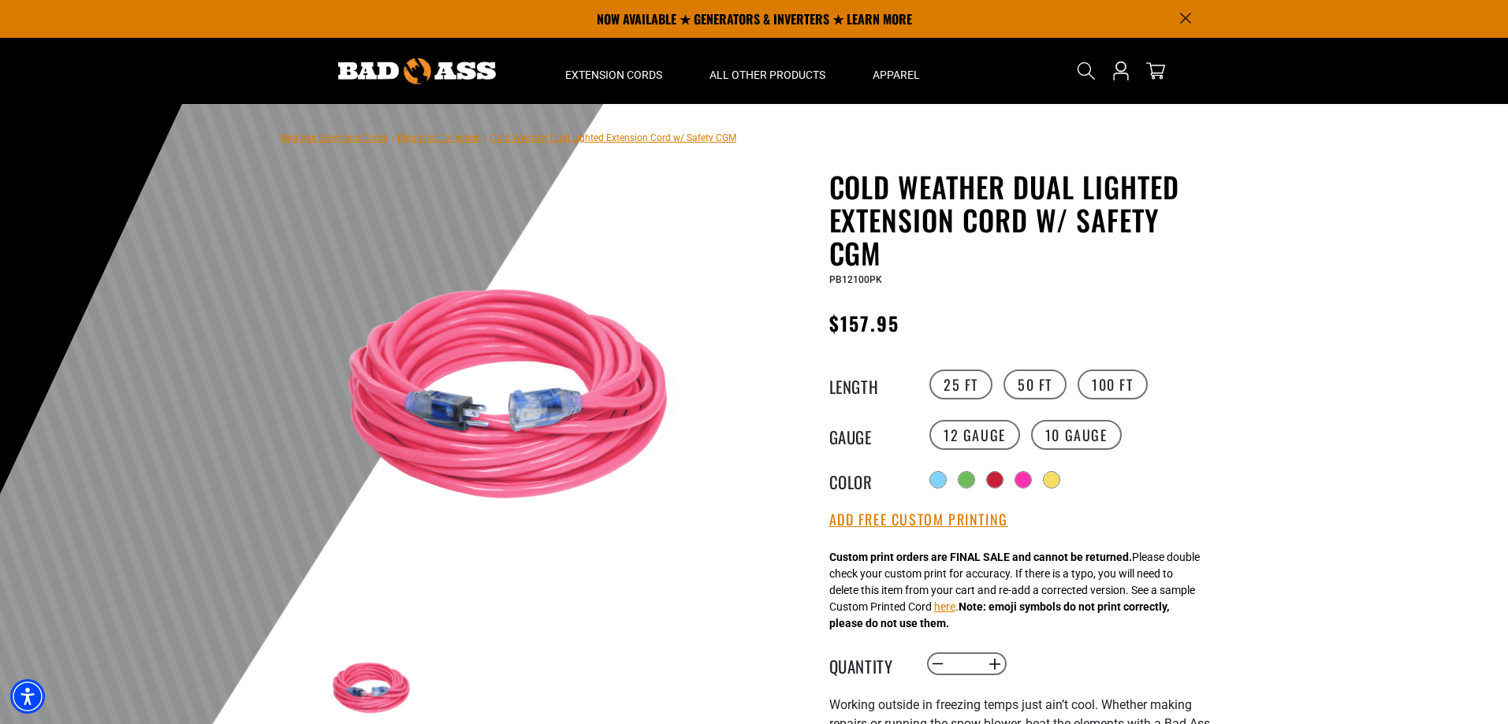
click at [977, 479] on div "Radio button Radio button Radio button Radio button Radio button" at bounding box center [1070, 479] width 290 height 25
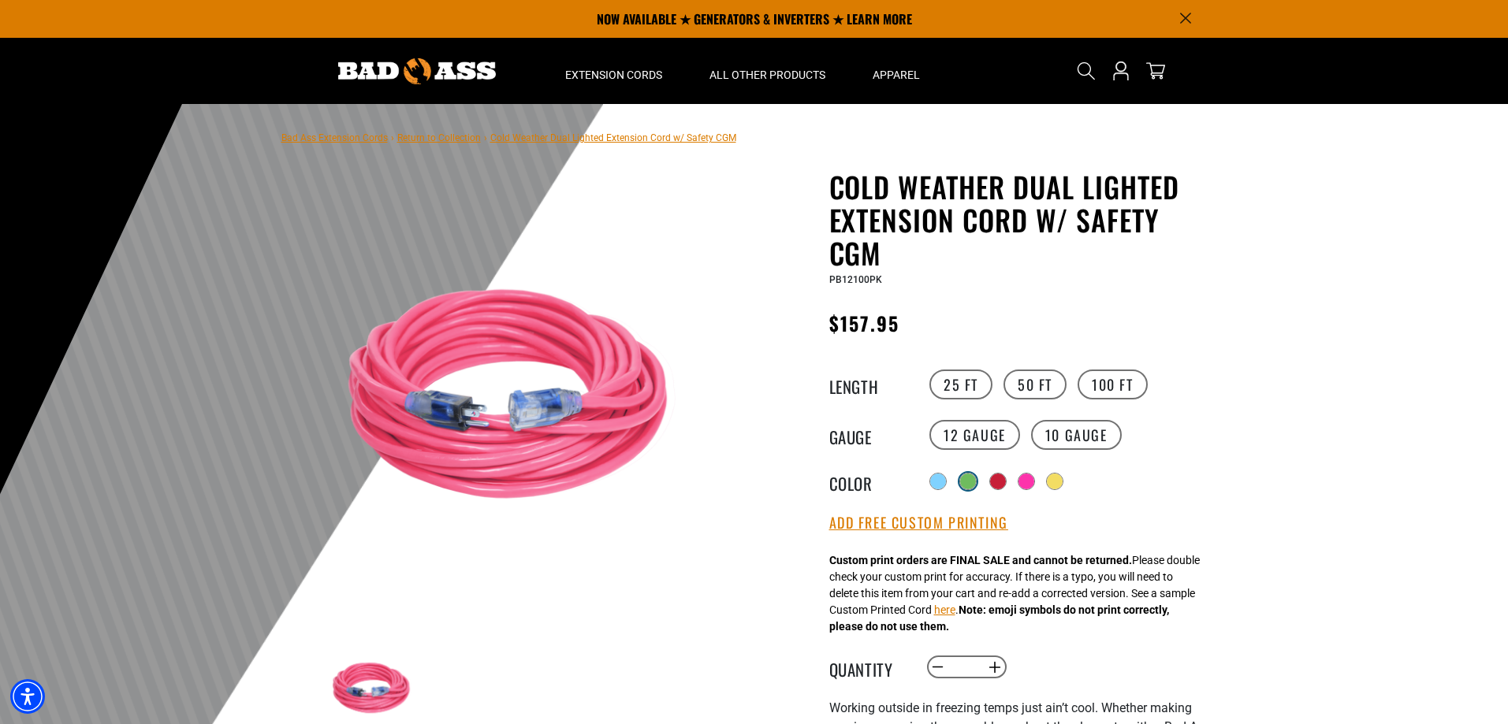
click at [972, 481] on div at bounding box center [968, 482] width 16 height 16
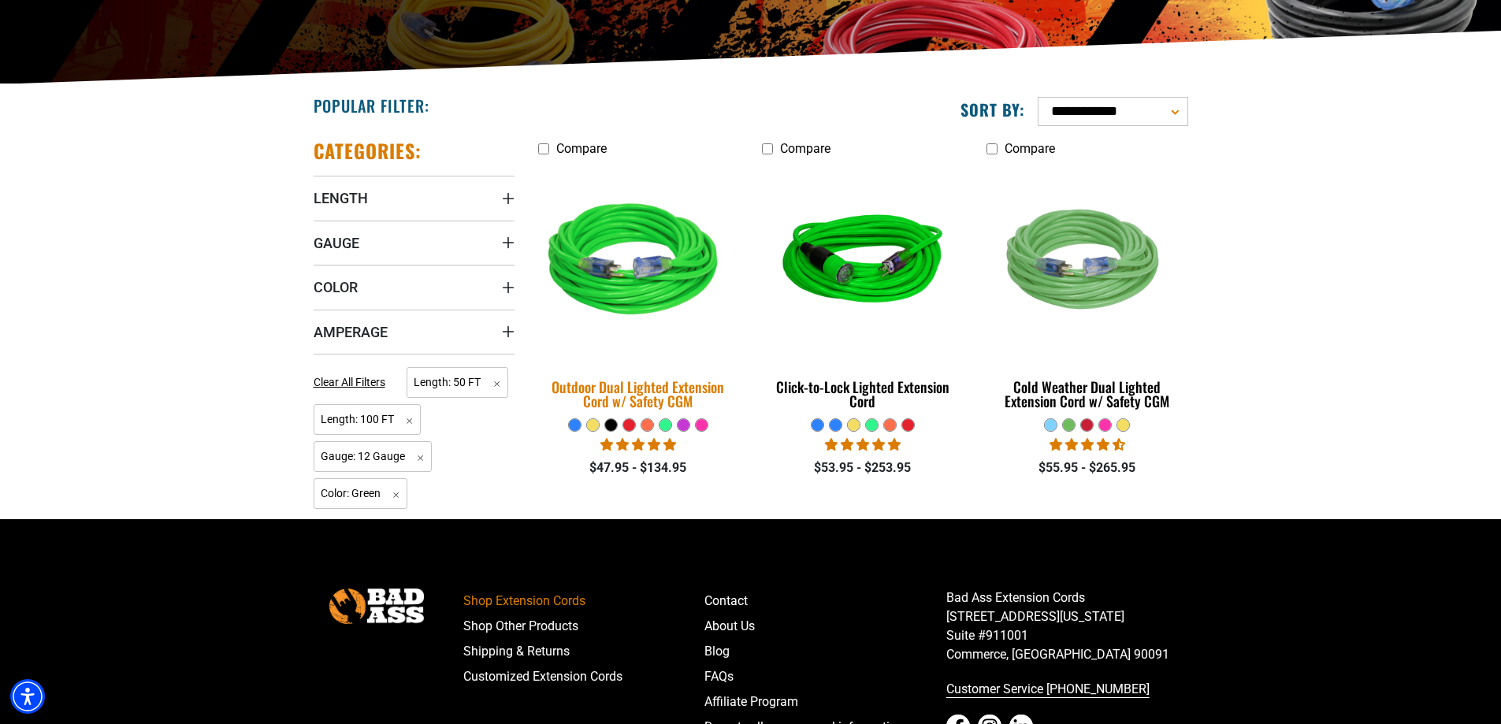
click at [645, 396] on div "Outdoor Dual Lighted Extension Cord w/ Safety CGM" at bounding box center [638, 394] width 201 height 28
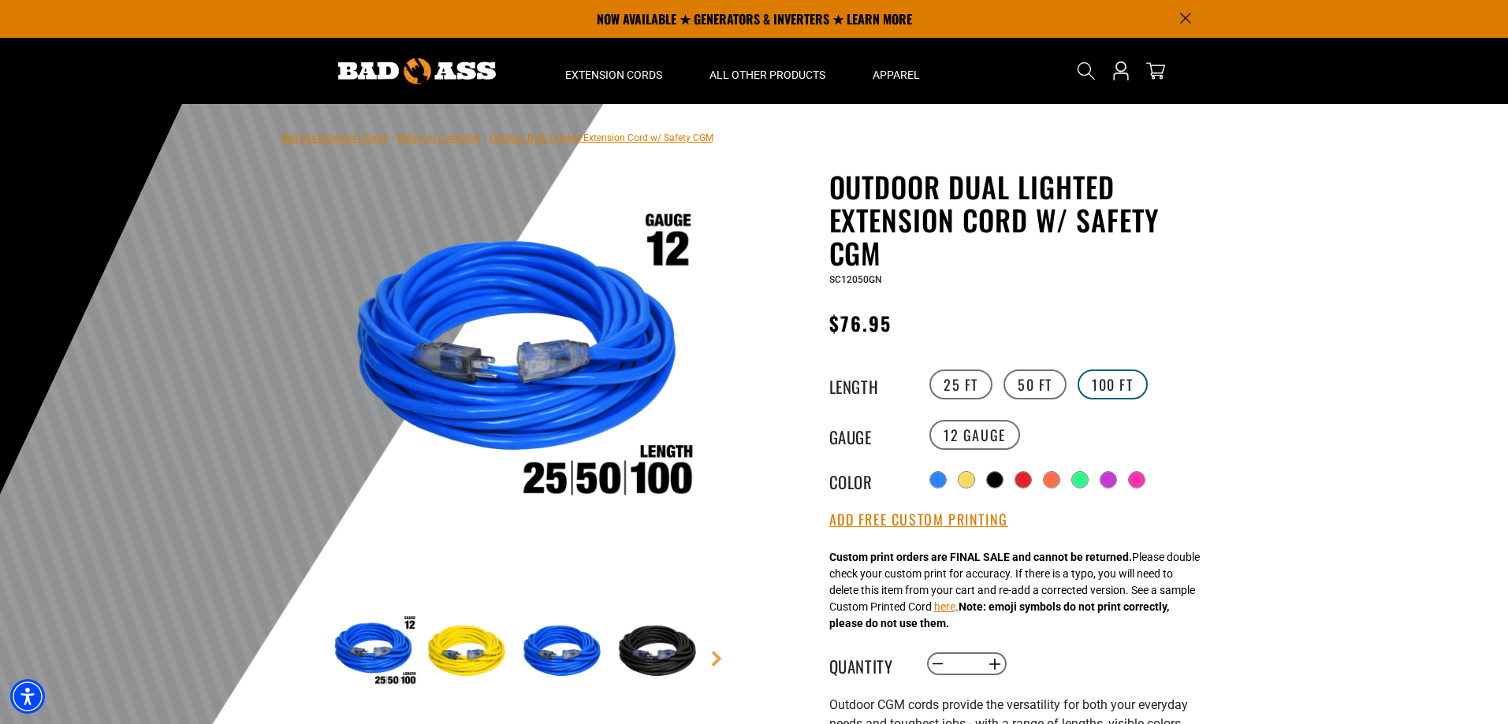
click at [1096, 389] on label "100 FT" at bounding box center [1112, 385] width 70 height 30
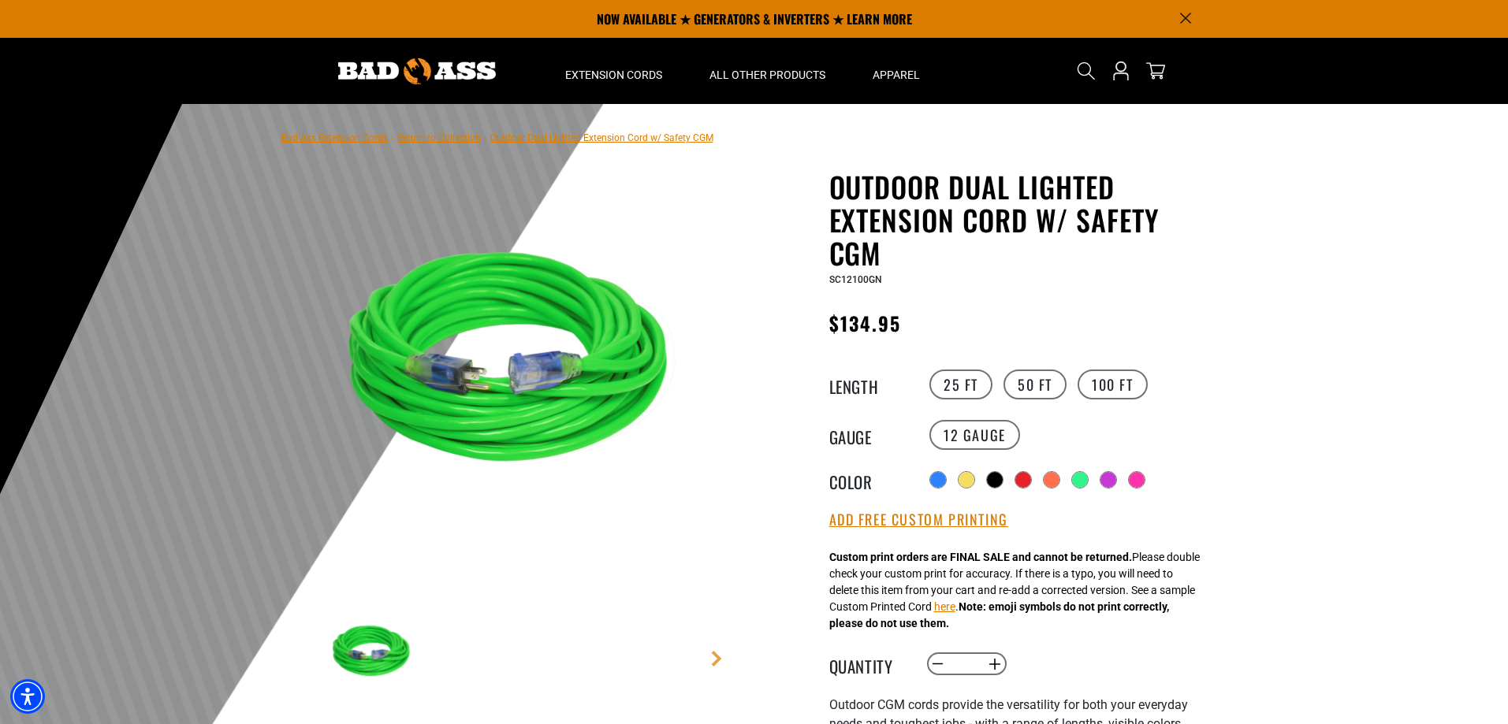
click at [837, 281] on span "SC12100GN" at bounding box center [855, 279] width 53 height 11
click at [945, 287] on div "SC12100GN" at bounding box center [1022, 279] width 386 height 19
click at [859, 288] on div "SC12100GN" at bounding box center [1022, 279] width 386 height 19
click at [861, 282] on span "SC12100GN" at bounding box center [855, 279] width 53 height 11
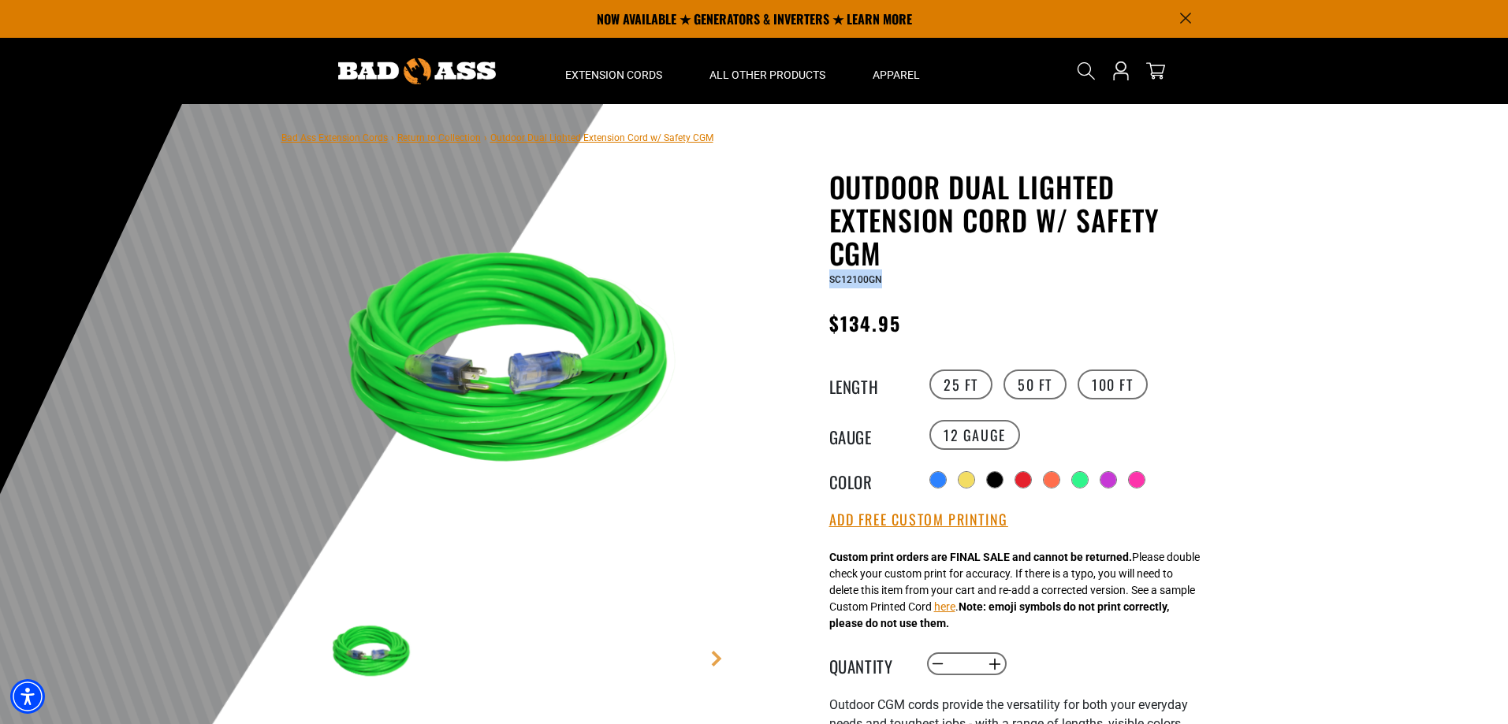
click at [861, 281] on span "SC12100GN" at bounding box center [855, 279] width 53 height 11
click at [988, 220] on h1 "Outdoor Dual Lighted Extension Cord w/ Safety CGM" at bounding box center [1022, 219] width 386 height 99
click at [864, 283] on span "SC12100GN" at bounding box center [855, 279] width 53 height 11
click at [878, 281] on span "SC12100GN" at bounding box center [855, 279] width 53 height 11
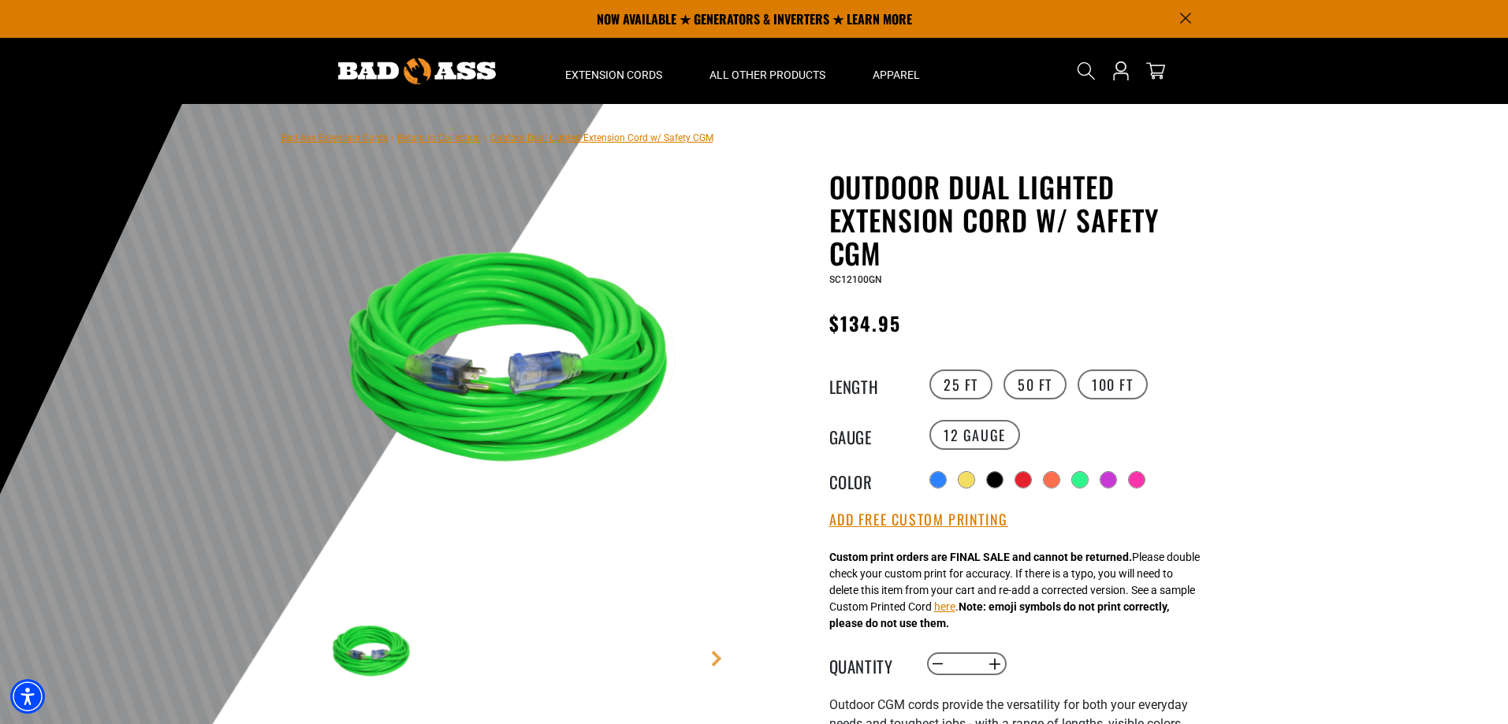
click at [921, 283] on div "SC12100GN" at bounding box center [1022, 279] width 386 height 19
click at [832, 276] on span "SC12100GN" at bounding box center [855, 279] width 53 height 11
click at [834, 277] on span "SC12100GN" at bounding box center [855, 279] width 53 height 11
click at [909, 287] on div "SC12100GN" at bounding box center [1022, 279] width 386 height 19
click at [1035, 380] on label "50 FT" at bounding box center [1034, 385] width 63 height 30
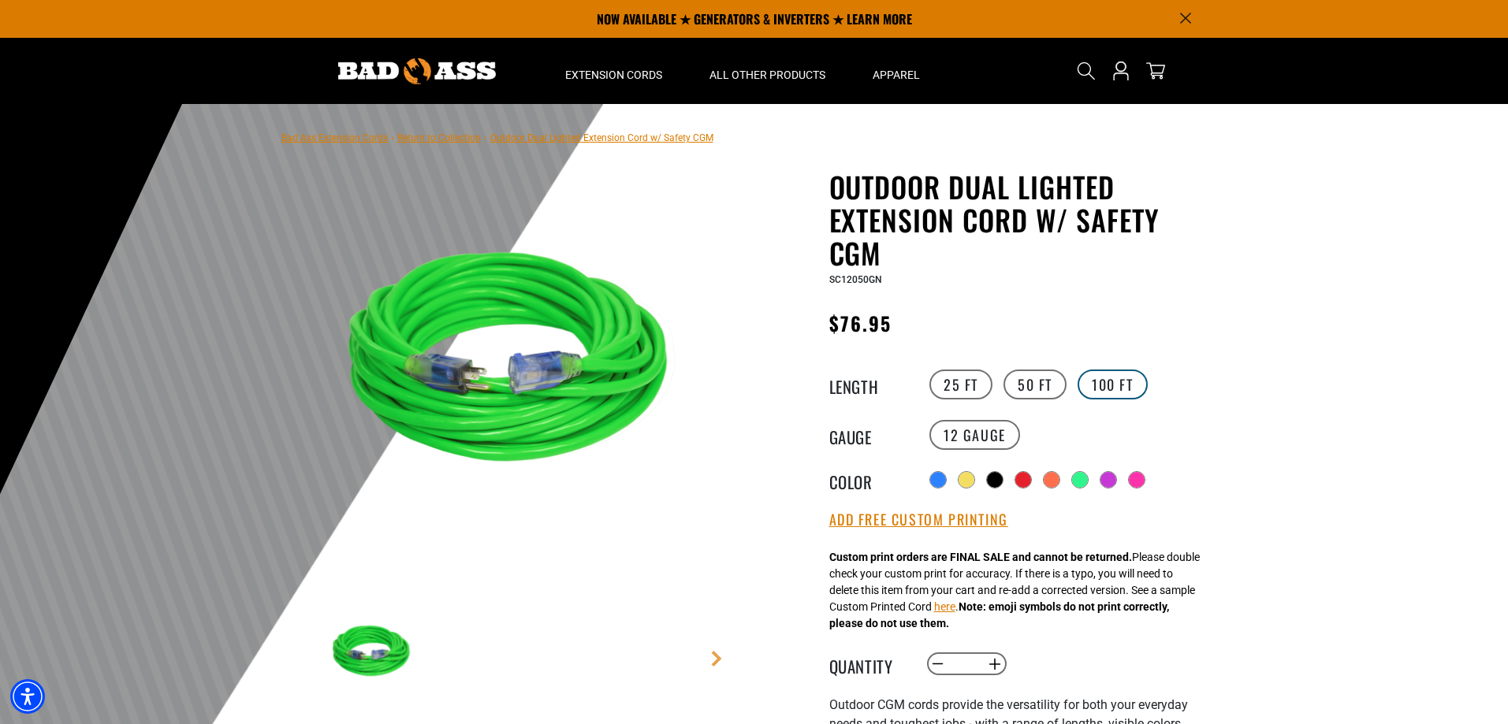
click at [1101, 385] on label "100 FT" at bounding box center [1112, 385] width 70 height 30
click at [1036, 378] on label "50 FT" at bounding box center [1034, 385] width 63 height 30
click at [1075, 378] on div "25 FT 50 FT 100 FT" at bounding box center [1070, 384] width 290 height 35
click at [1092, 378] on label "100 FT" at bounding box center [1112, 385] width 70 height 30
click at [1043, 379] on label "50 FT" at bounding box center [1034, 385] width 63 height 30
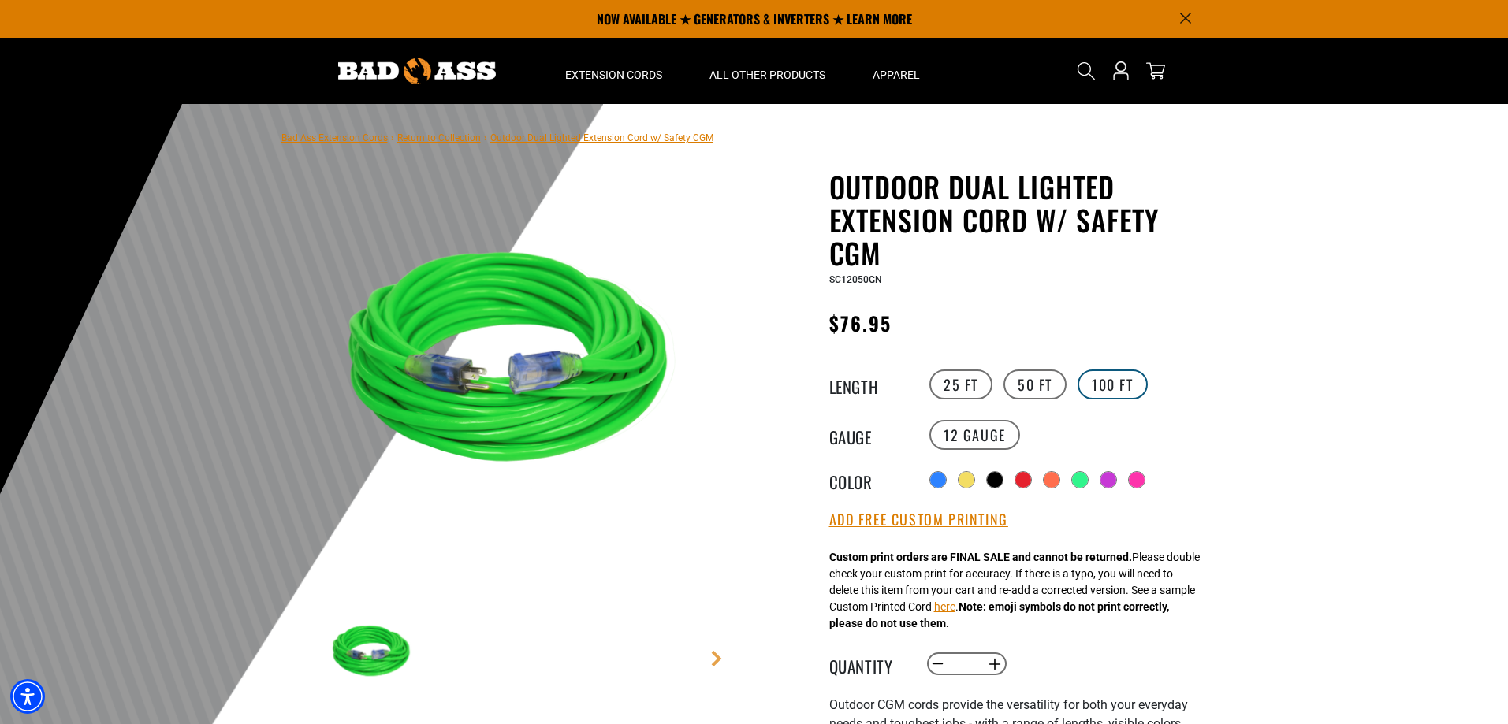
click at [1085, 382] on label "100 FT" at bounding box center [1112, 385] width 70 height 30
drag, startPoint x: 1046, startPoint y: 393, endPoint x: 1100, endPoint y: 382, distance: 55.3
click at [1046, 393] on label "50 FT" at bounding box center [1034, 385] width 63 height 30
click at [1092, 390] on label "100 FT" at bounding box center [1112, 385] width 70 height 30
